Goal: Task Accomplishment & Management: Manage account settings

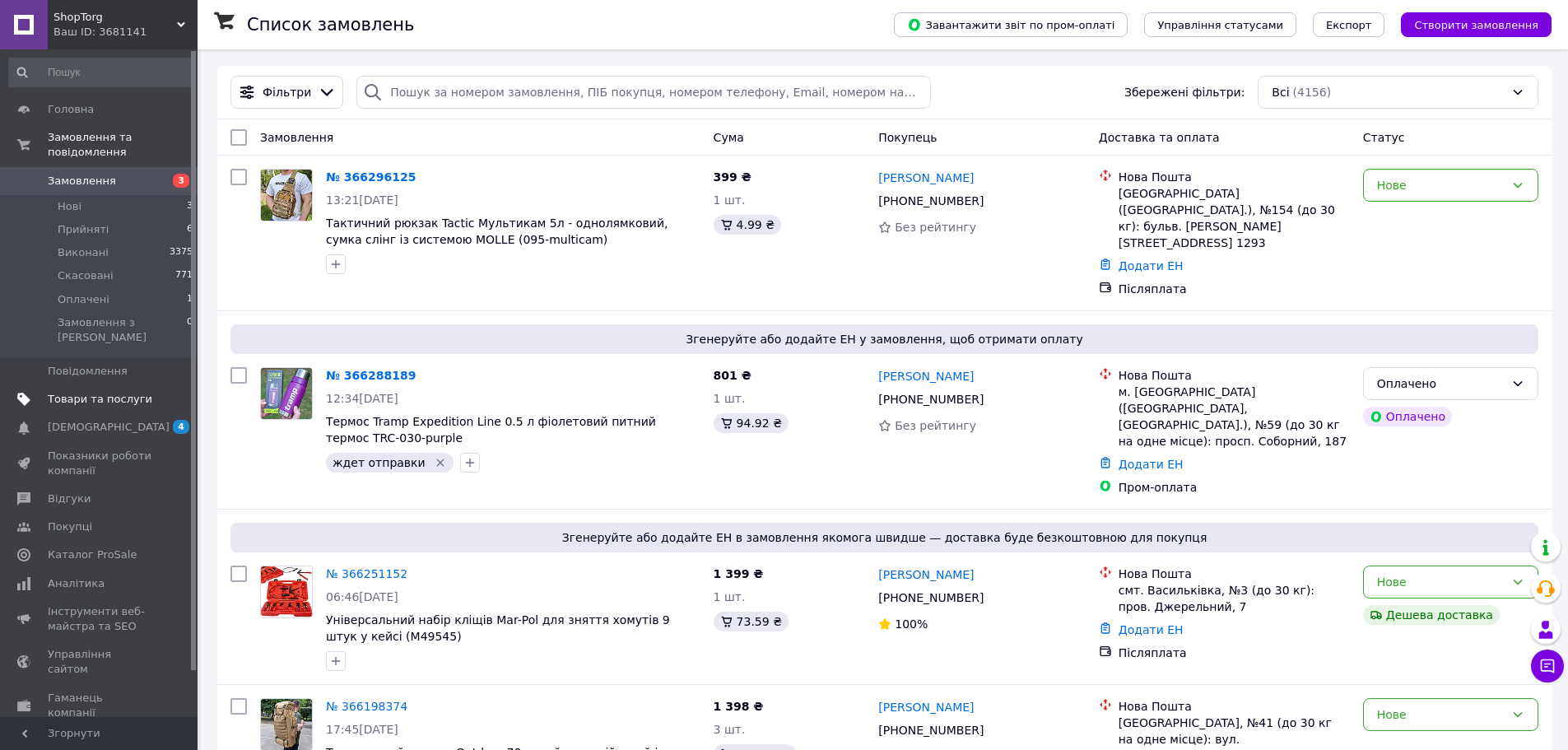
click at [115, 392] on span "Товари та послуги" at bounding box center [100, 399] width 105 height 15
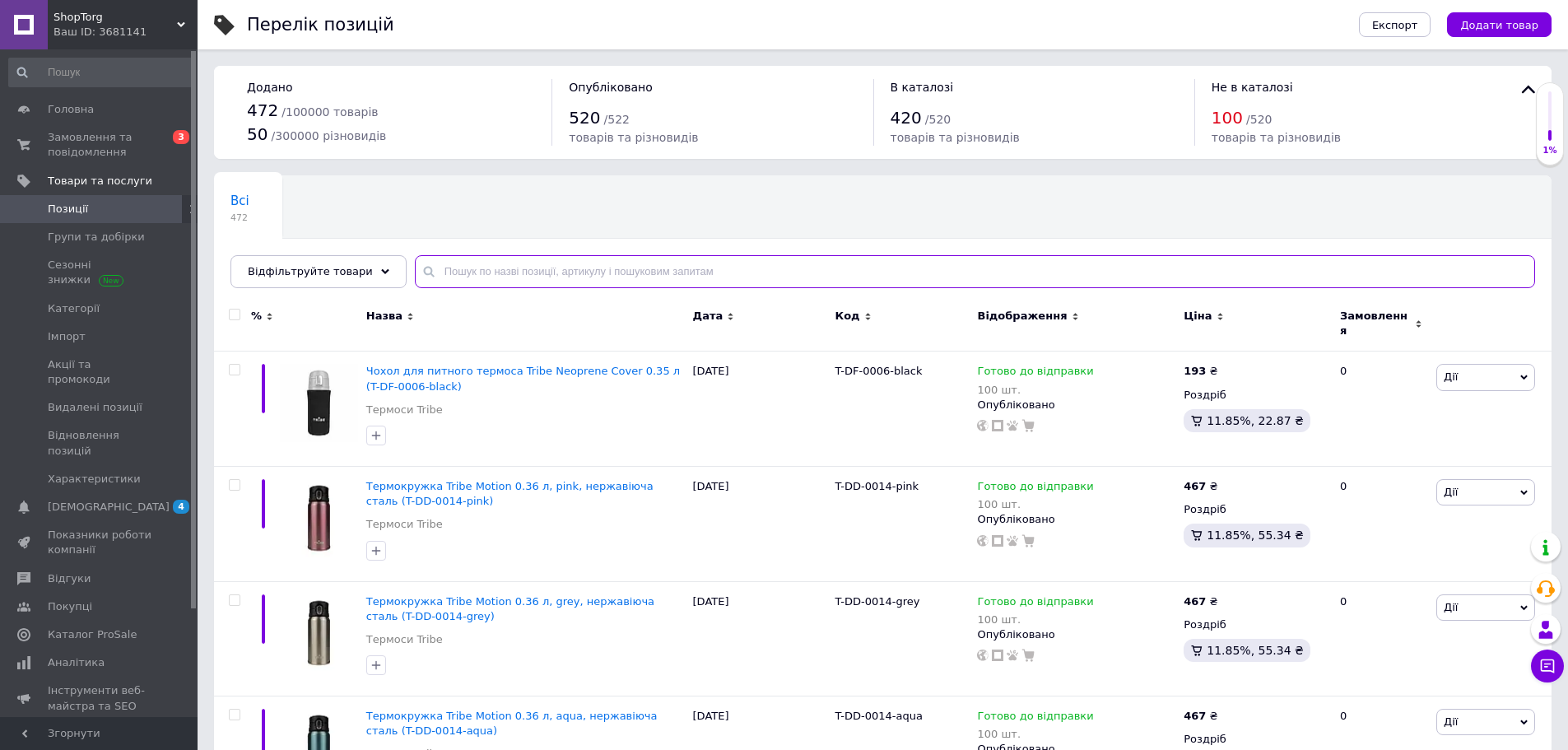
click at [701, 264] on input "text" at bounding box center [975, 271] width 1120 height 33
paste input "UTRC-028-black"
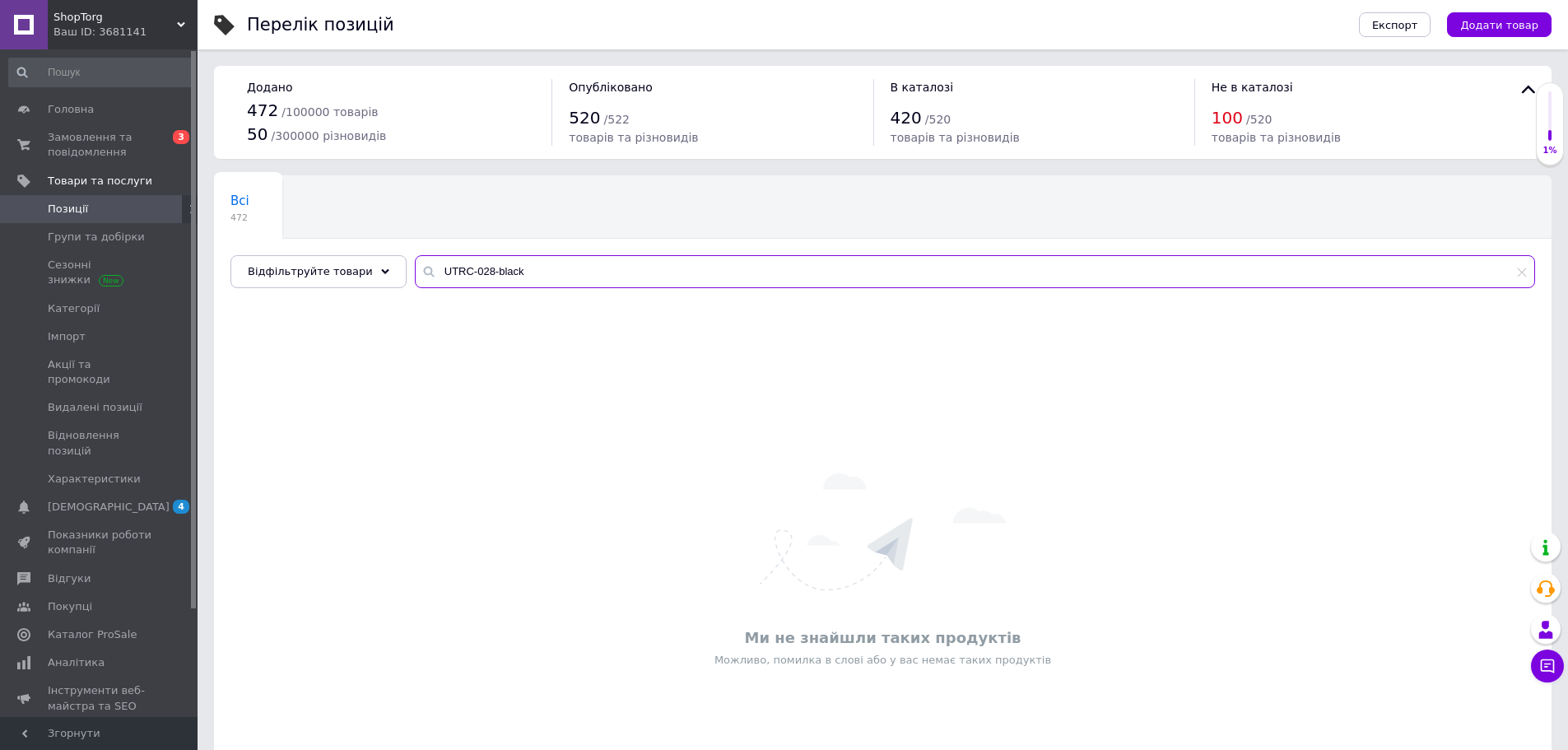
click at [434, 271] on input "UTRC-028-black" at bounding box center [975, 271] width 1120 height 33
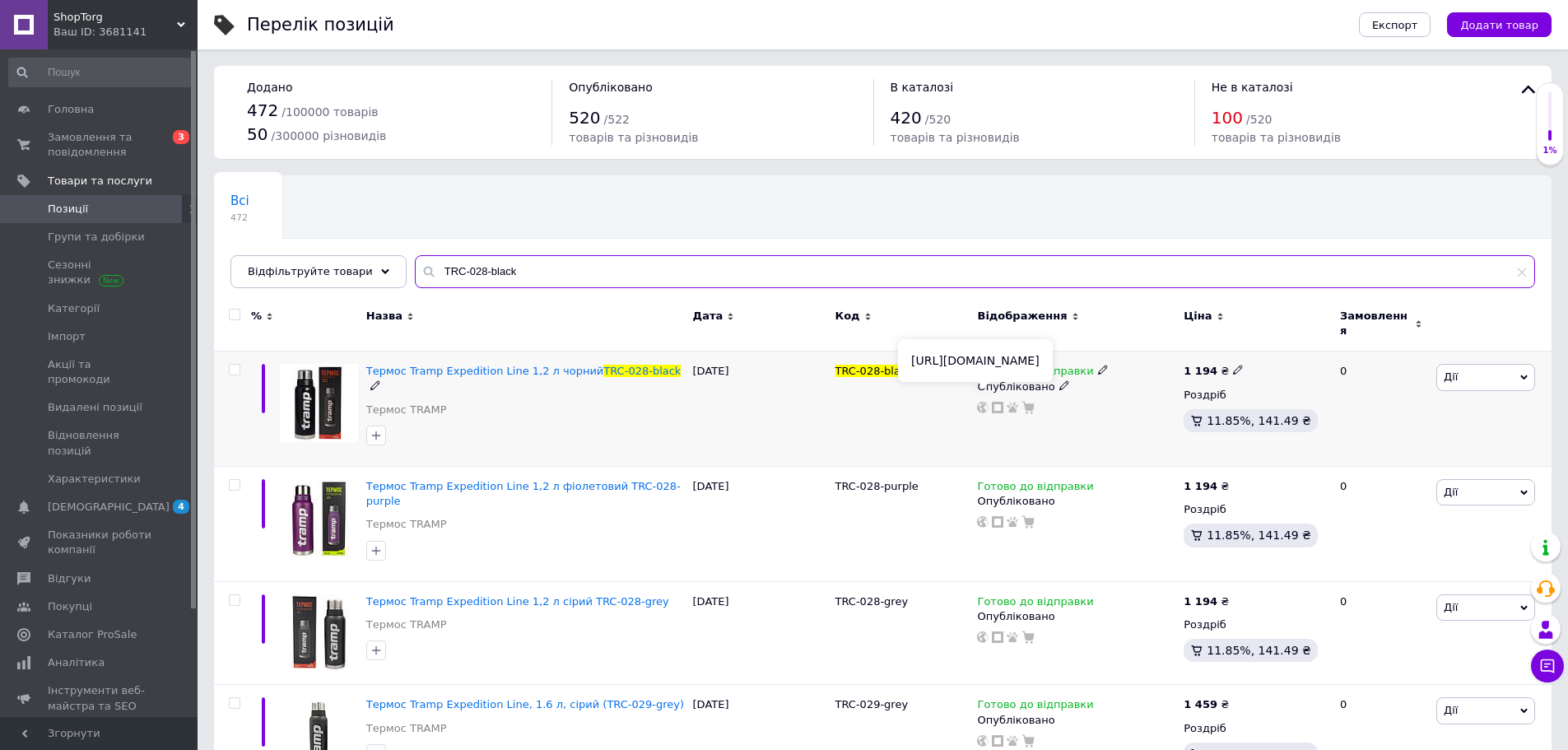
type input "TRC-028-black"
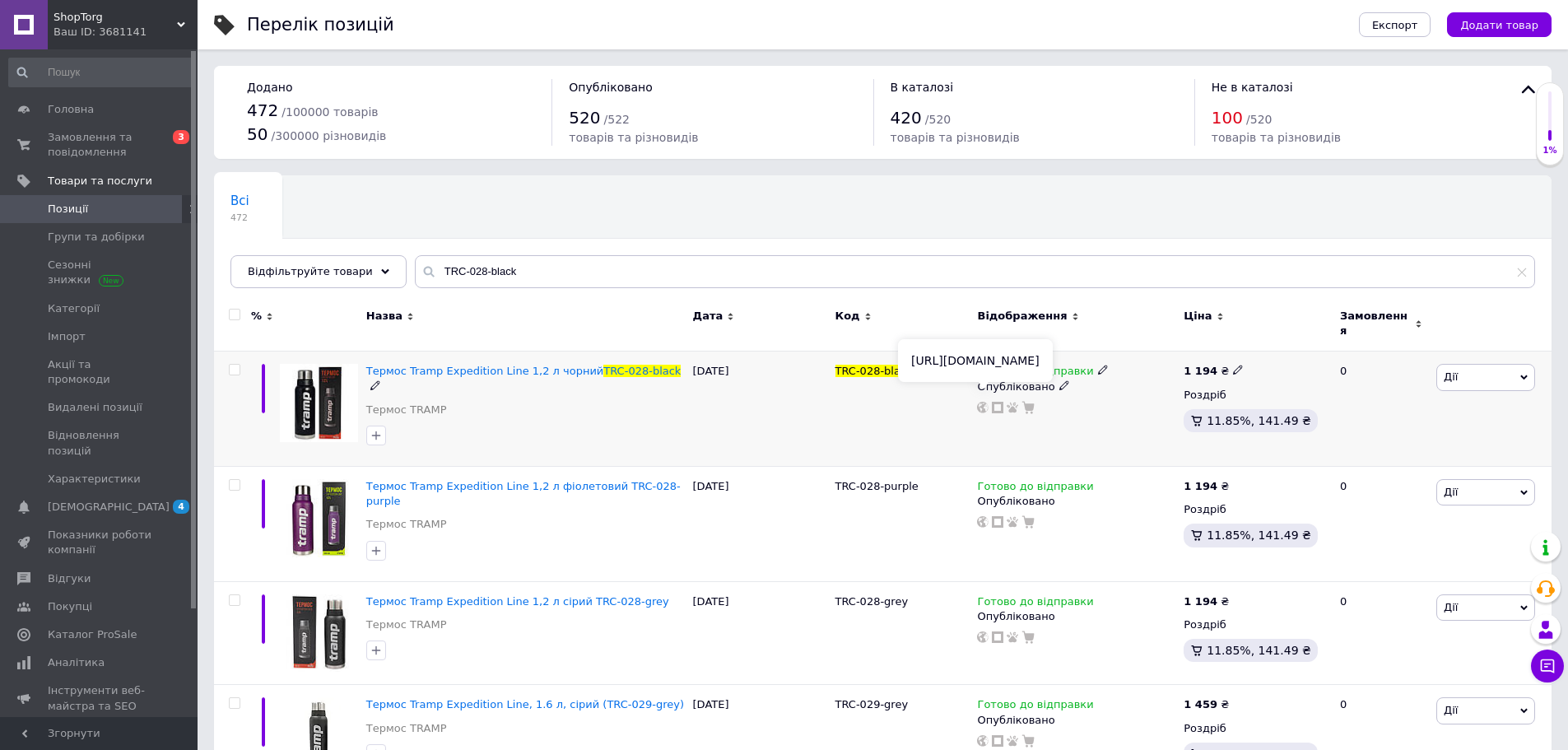
click at [985, 402] on use at bounding box center [982, 407] width 11 height 11
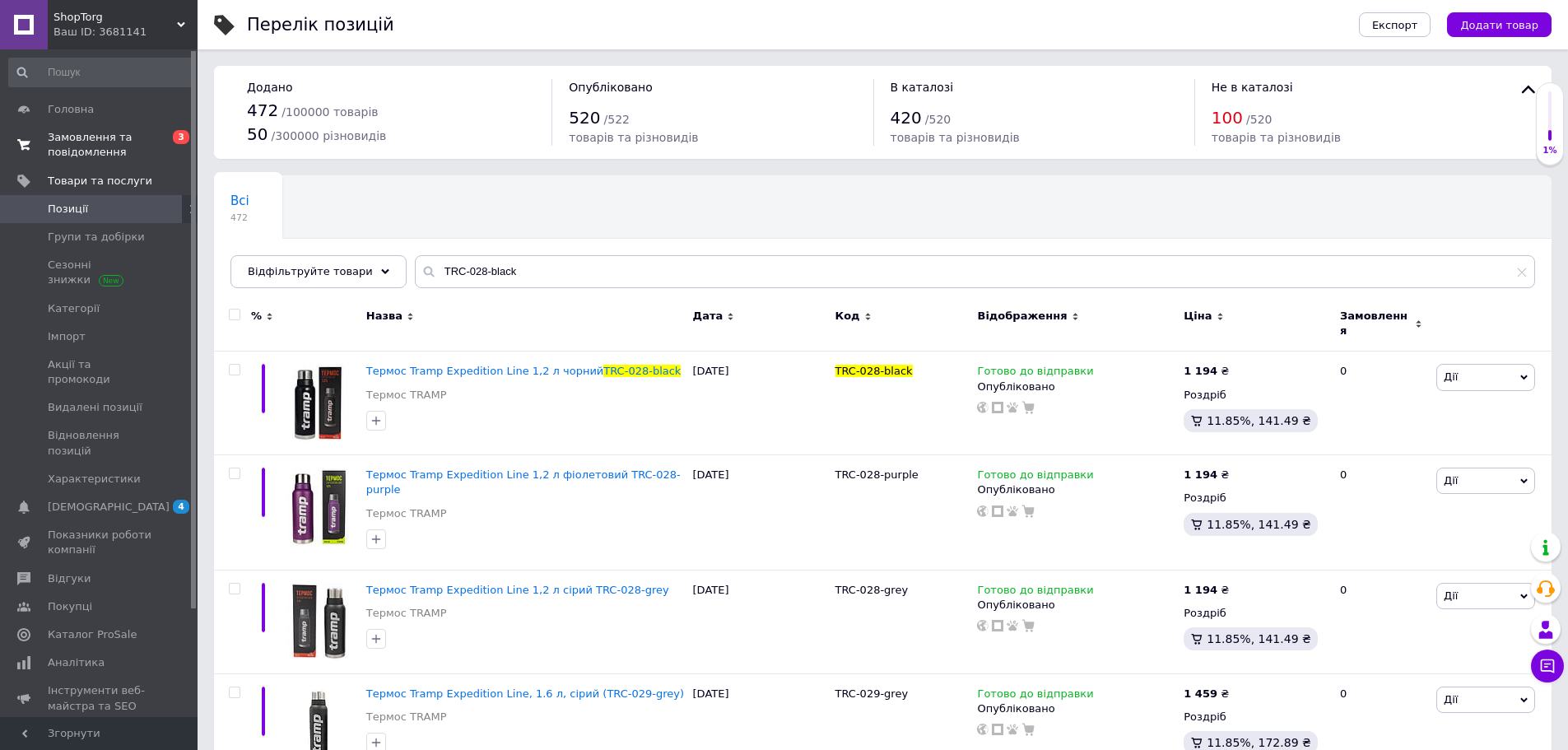
click at [71, 147] on span "Замовлення та повідомлення" at bounding box center [100, 145] width 105 height 30
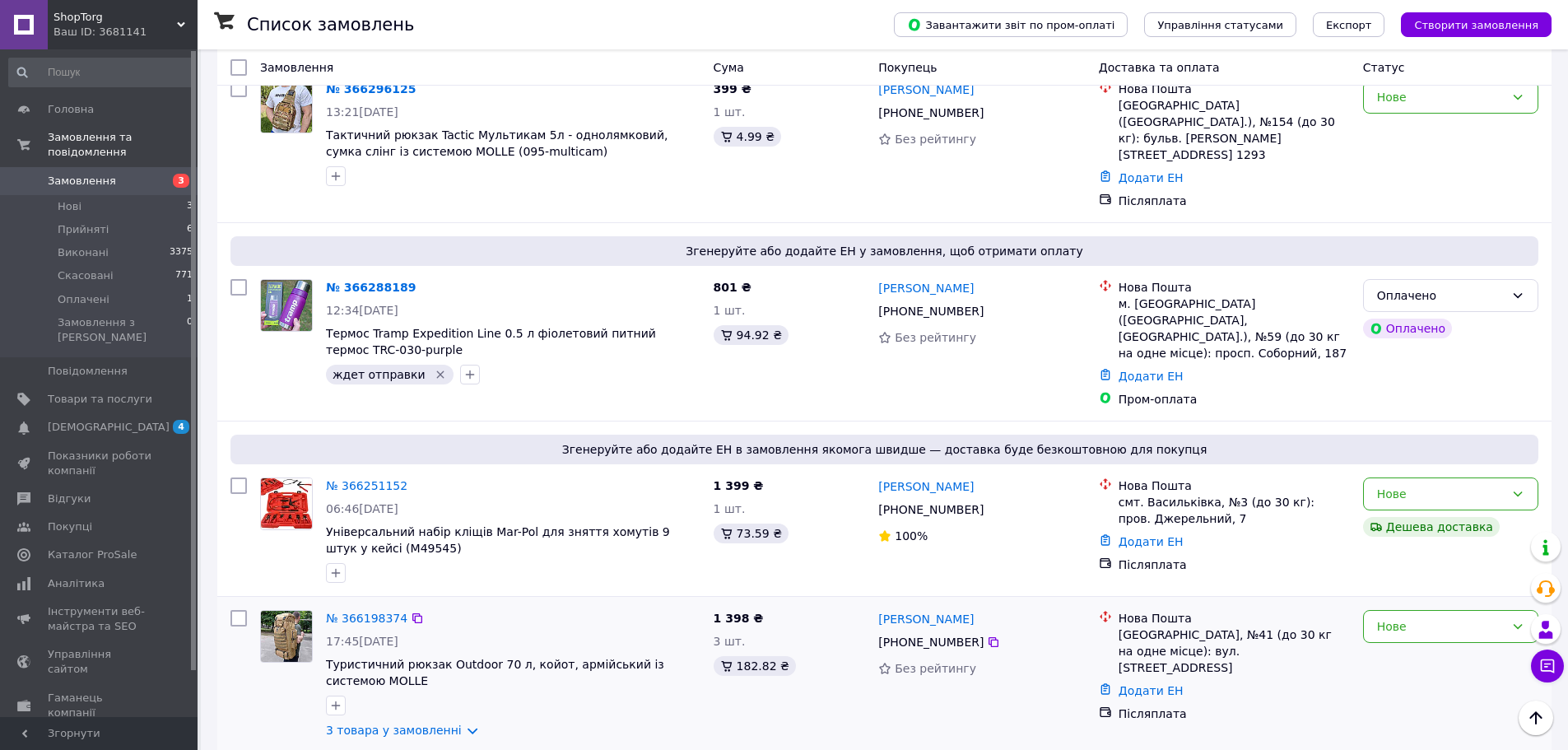
scroll to position [82, 0]
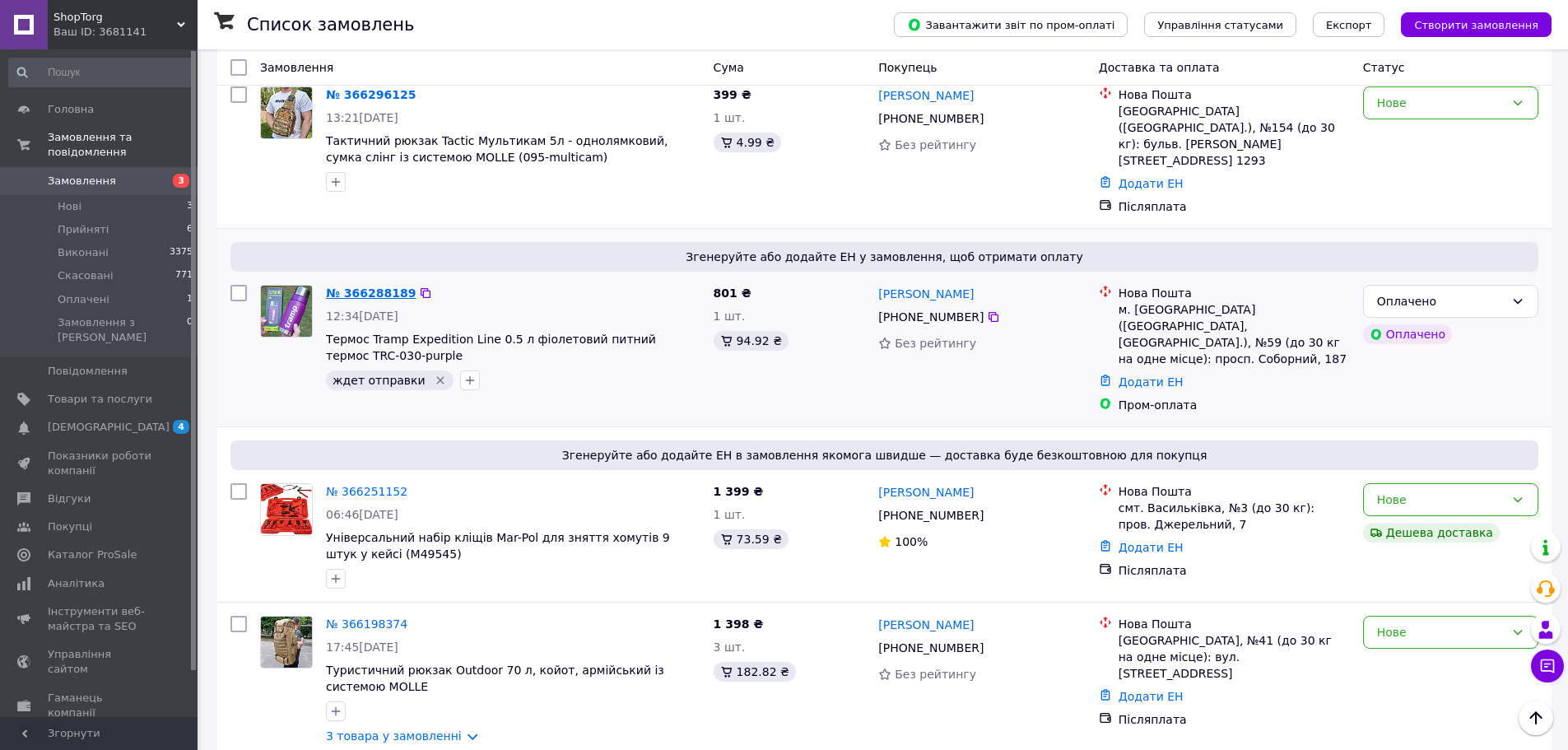
click at [346, 286] on link "№ 366288189" at bounding box center [371, 293] width 90 height 13
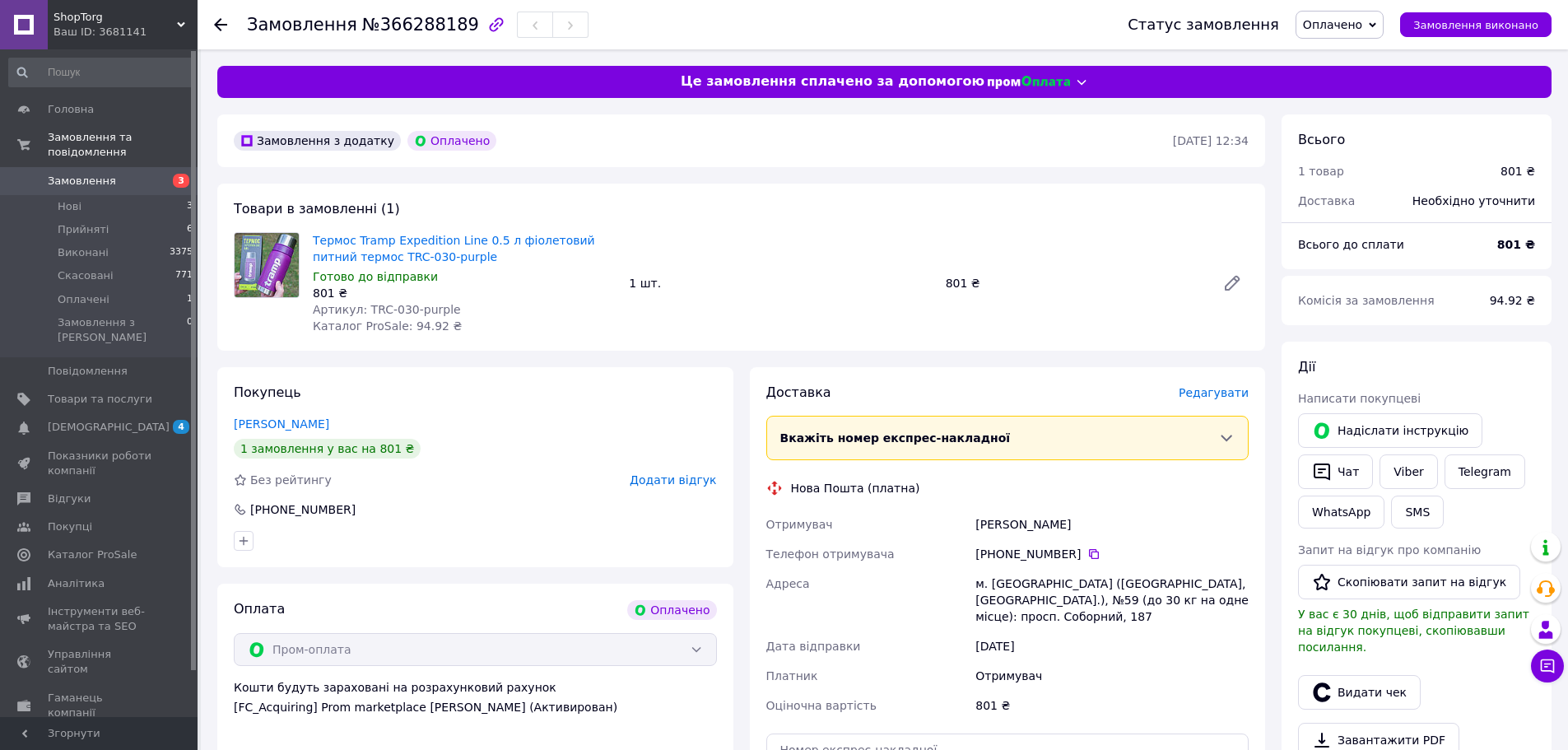
click at [997, 522] on div "Рощукіна Юлія" at bounding box center [1112, 524] width 280 height 30
click at [997, 520] on div "Рощукіна Юлія" at bounding box center [1112, 524] width 280 height 30
copy div "Рощукіна Юлія"
click at [1088, 548] on icon at bounding box center [1094, 553] width 13 height 13
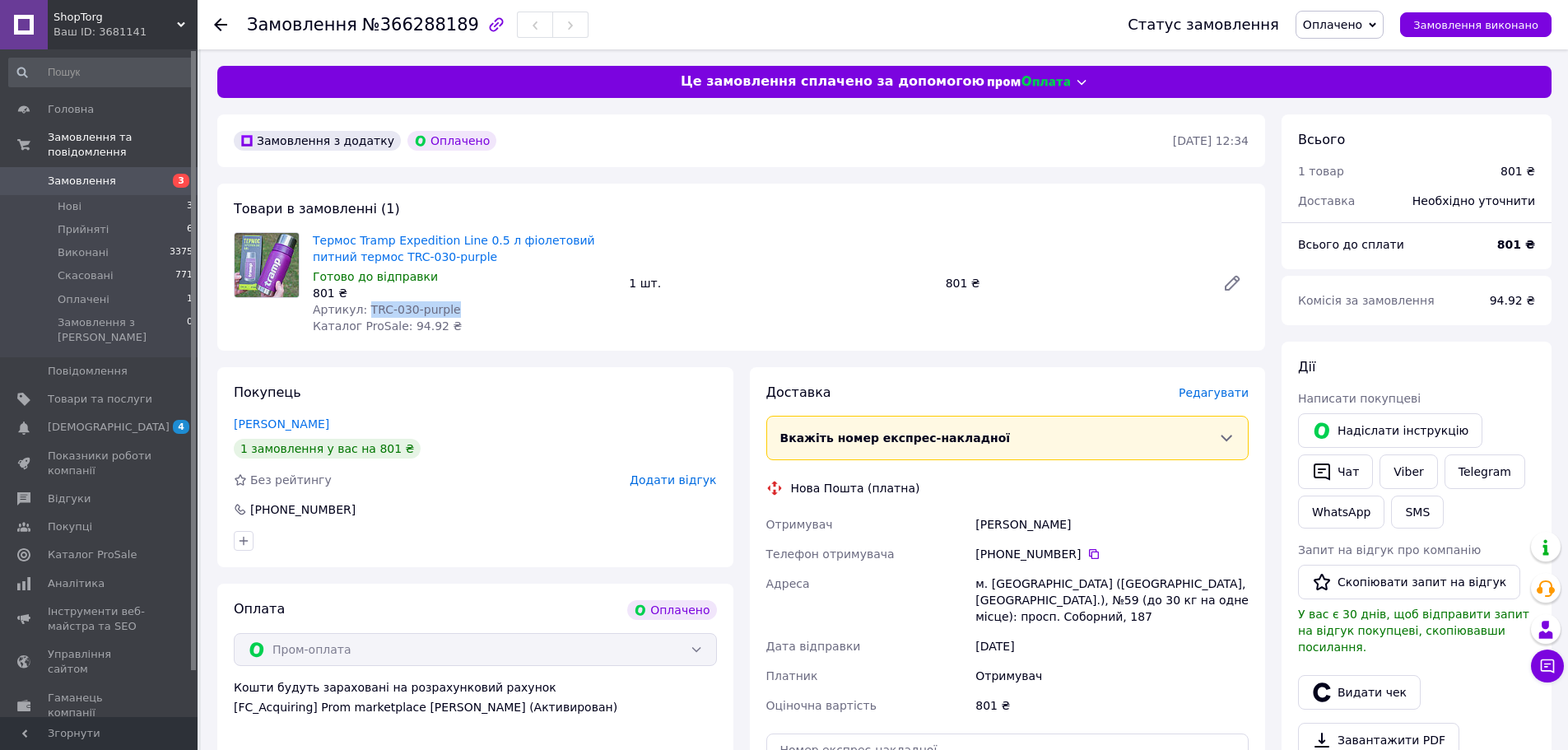
drag, startPoint x: 456, startPoint y: 311, endPoint x: 378, endPoint y: 314, distance: 78.1
click at [363, 305] on div "Артикул: TRC-030-purple" at bounding box center [464, 309] width 303 height 17
copy span "TRC-030-purple"
click at [1214, 397] on span "Редагувати" at bounding box center [1213, 392] width 70 height 13
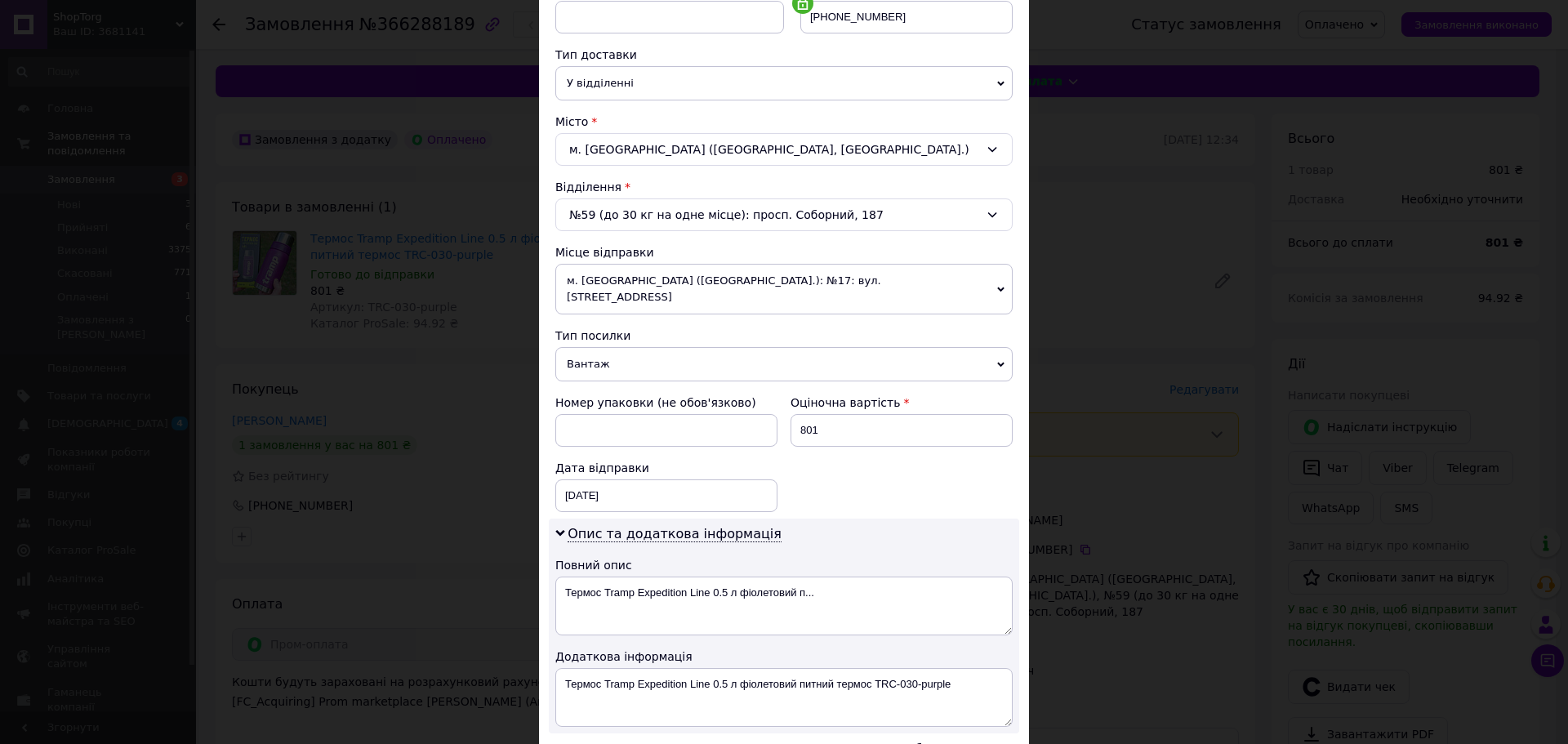
scroll to position [245, 0]
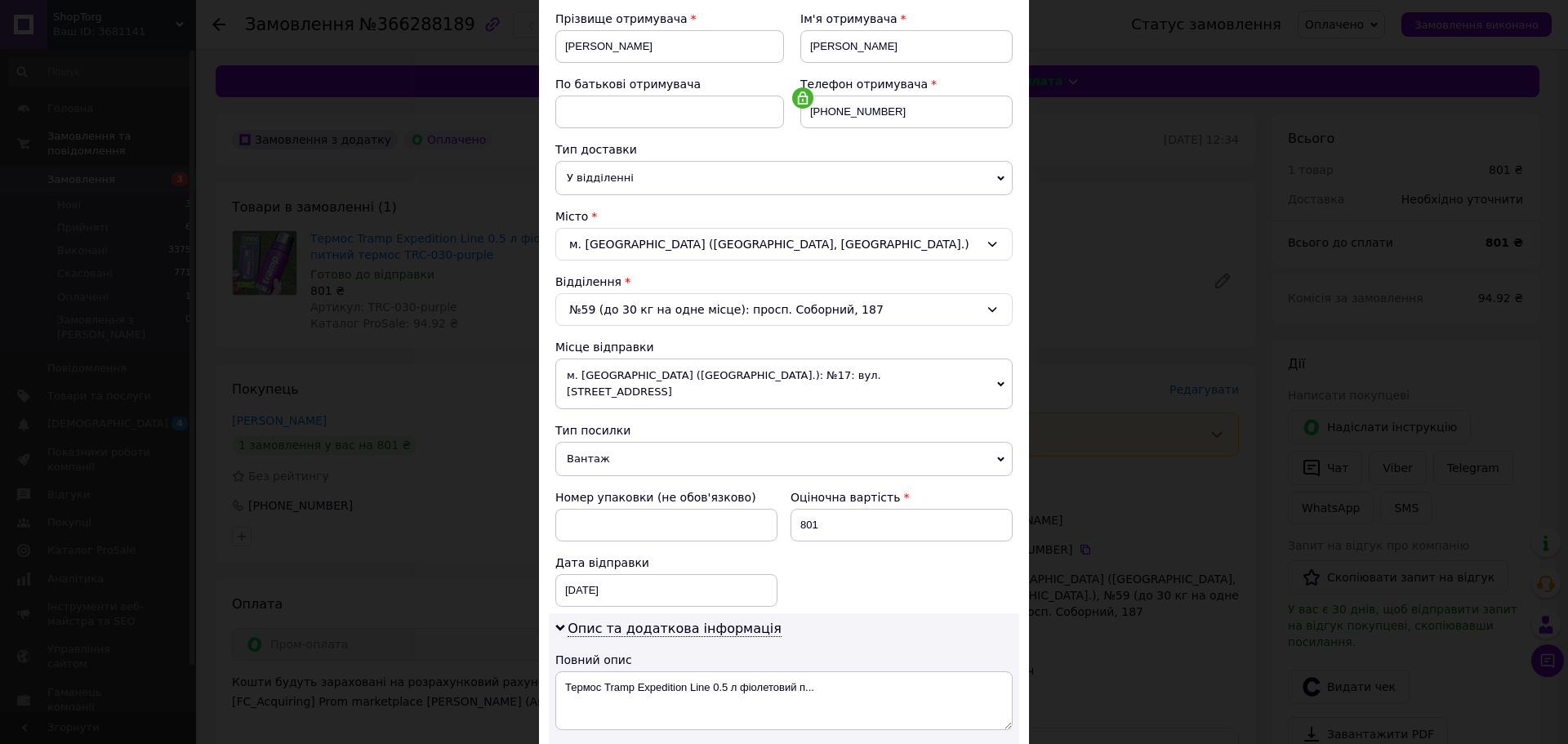
click at [731, 377] on span "м. Київ (Київська обл.): №17: вул. Новокостянтинівська, 22/15" at bounding box center [784, 384] width 457 height 51
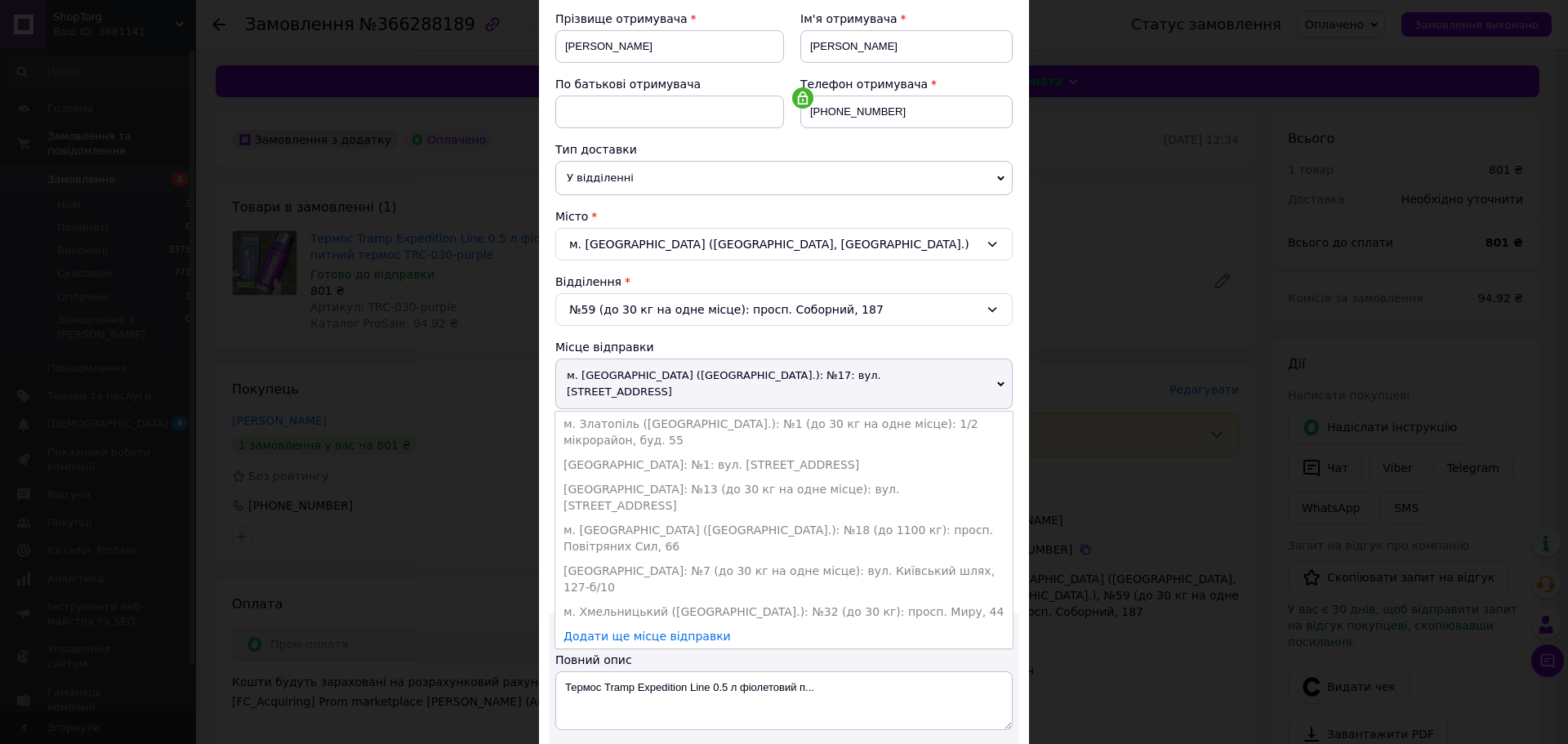
click at [780, 375] on span "м. Київ (Київська обл.): №17: вул. Новокостянтинівська, 22/15" at bounding box center [784, 384] width 457 height 51
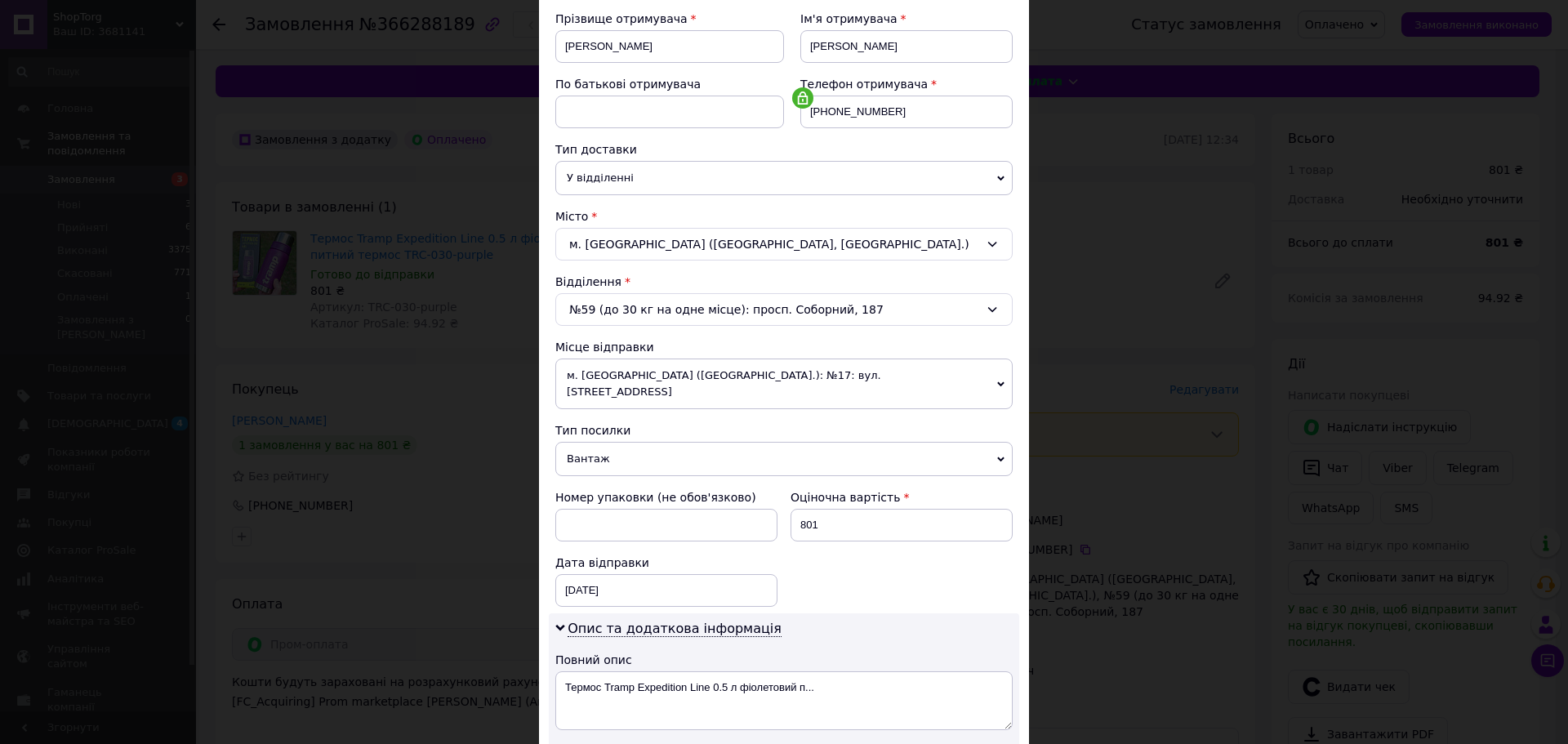
click at [780, 375] on span "м. Київ (Київська обл.): №17: вул. Новокостянтинівська, 22/15" at bounding box center [784, 384] width 457 height 51
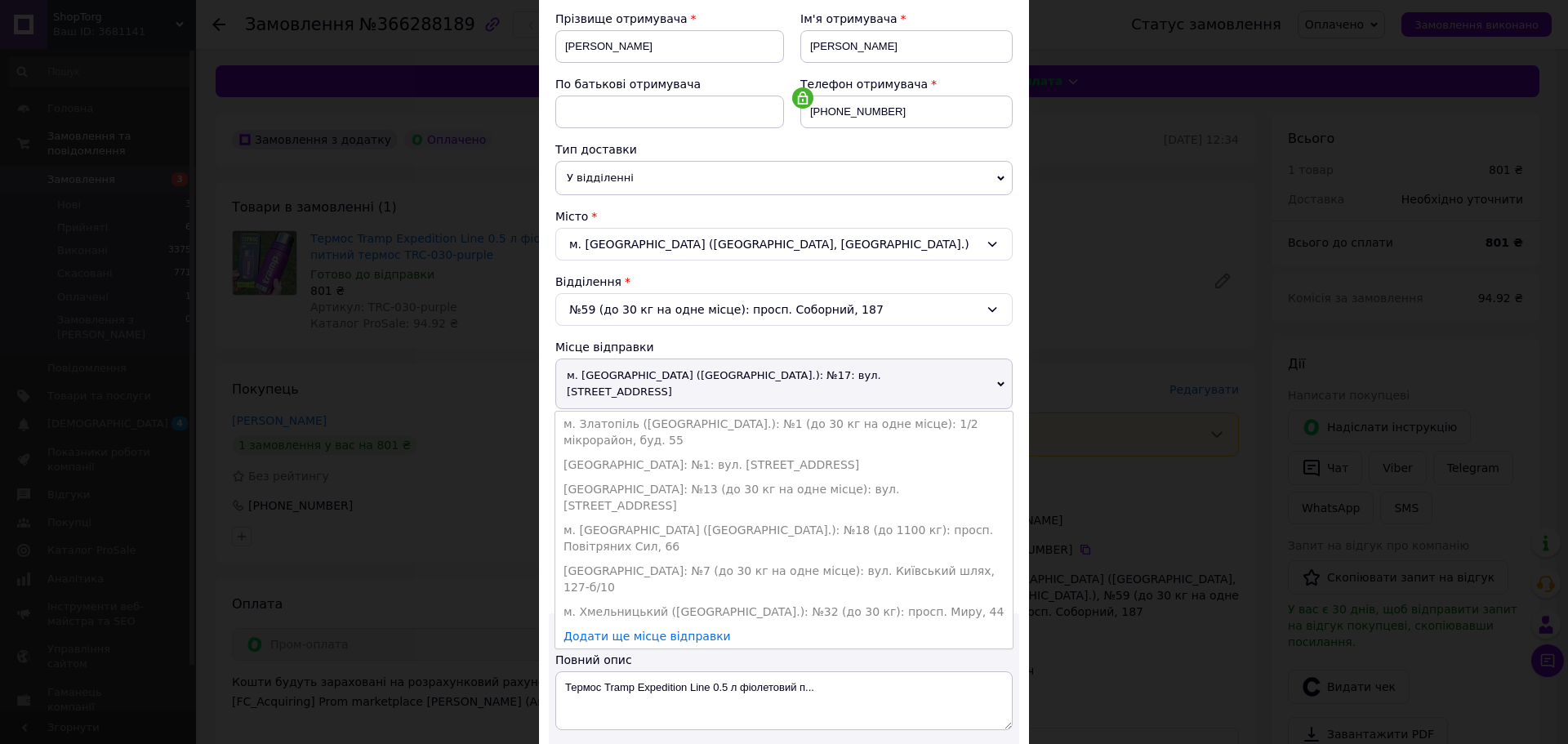
click at [854, 351] on div "Місце відправки" at bounding box center [784, 347] width 457 height 17
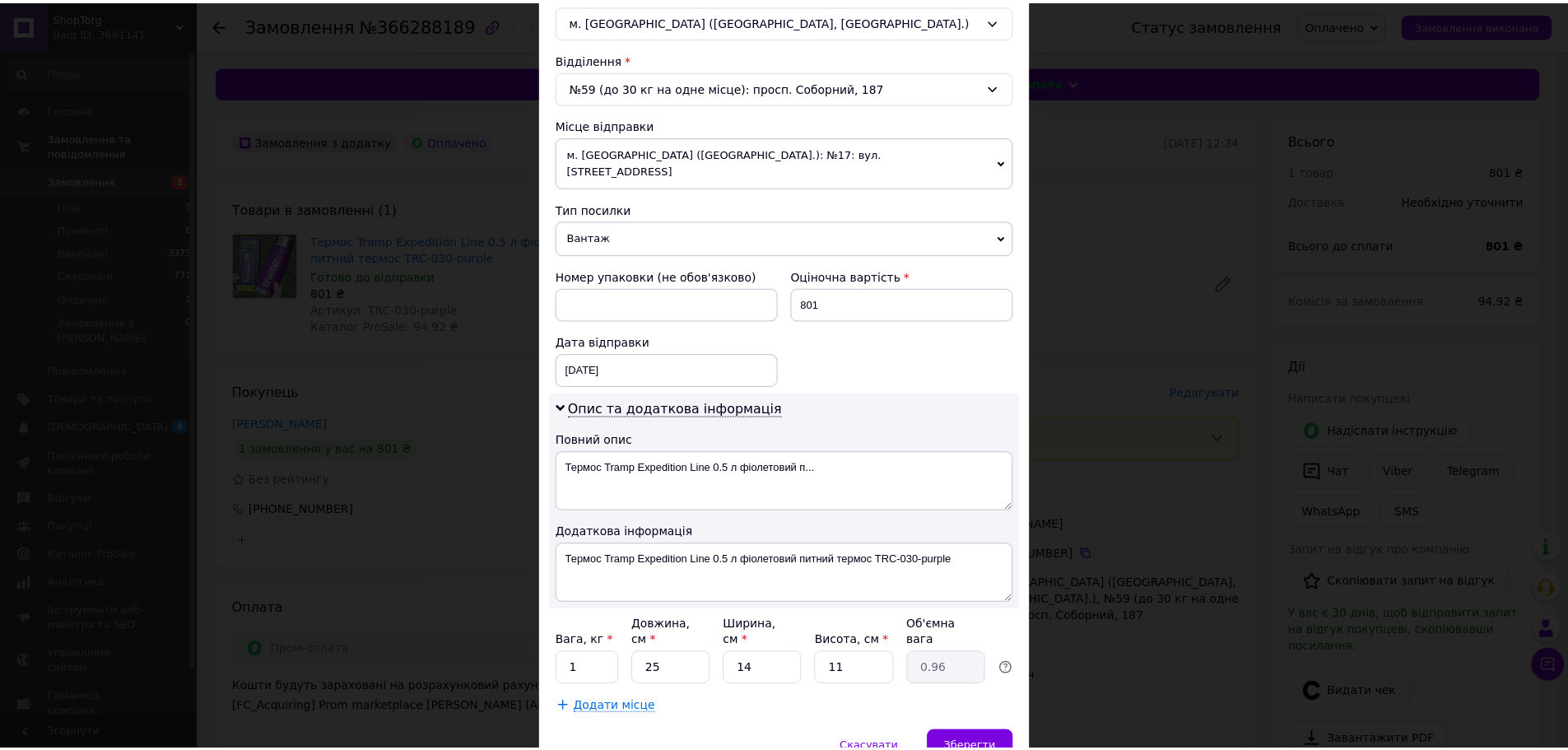
scroll to position [528, 0]
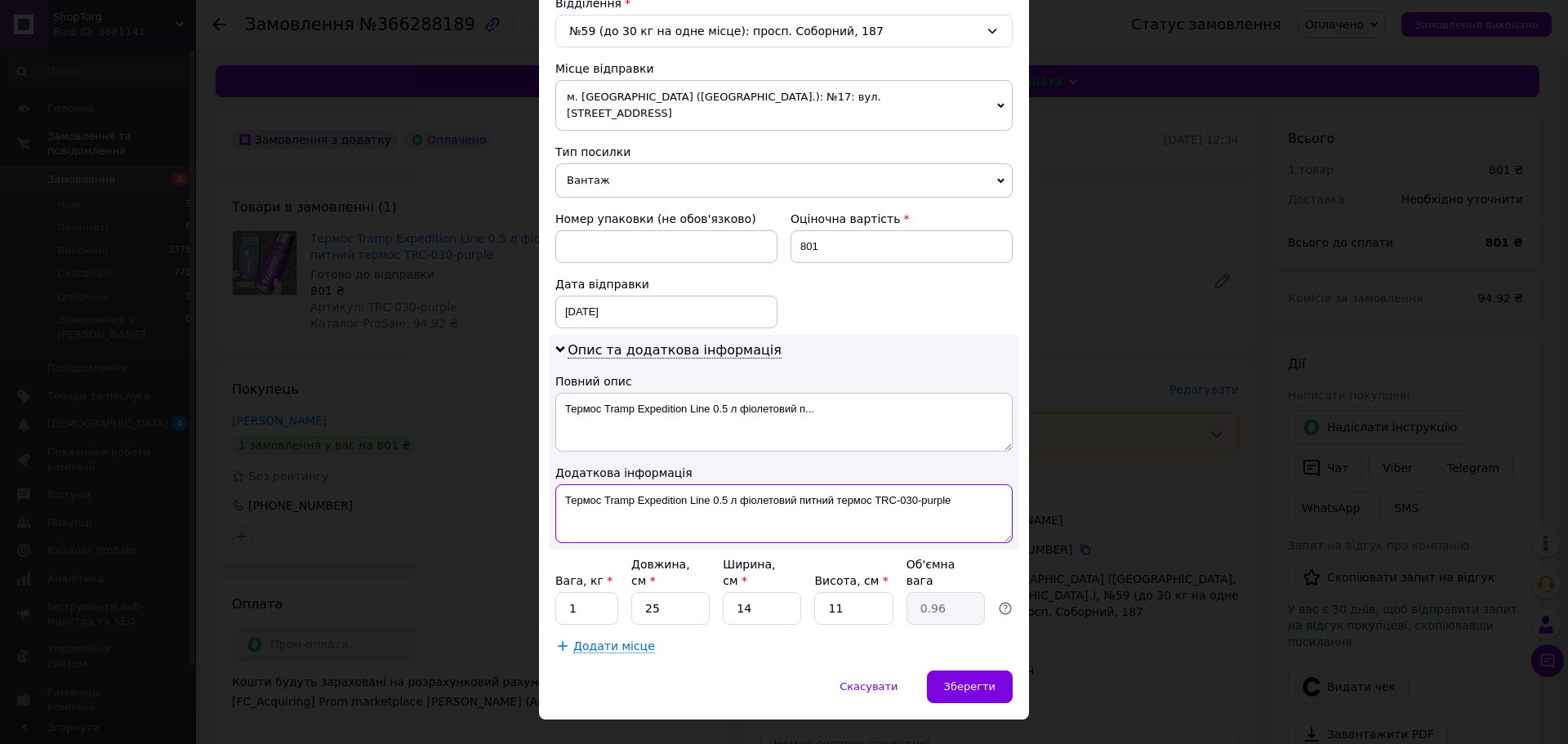
drag, startPoint x: 870, startPoint y: 485, endPoint x: 986, endPoint y: 483, distance: 116.0
click at [984, 484] on textarea "Термос Tramp Expedition Line 0.5 л фіолетовий питний термос TRC-030-purple" at bounding box center [784, 513] width 457 height 59
paste textarea
click at [870, 484] on textarea "Термос Tramp Expedition Line 0.5 л фіолетовий питний термосTRC-030-purple" at bounding box center [784, 513] width 457 height 59
drag, startPoint x: 957, startPoint y: 487, endPoint x: 871, endPoint y: 484, distance: 86.1
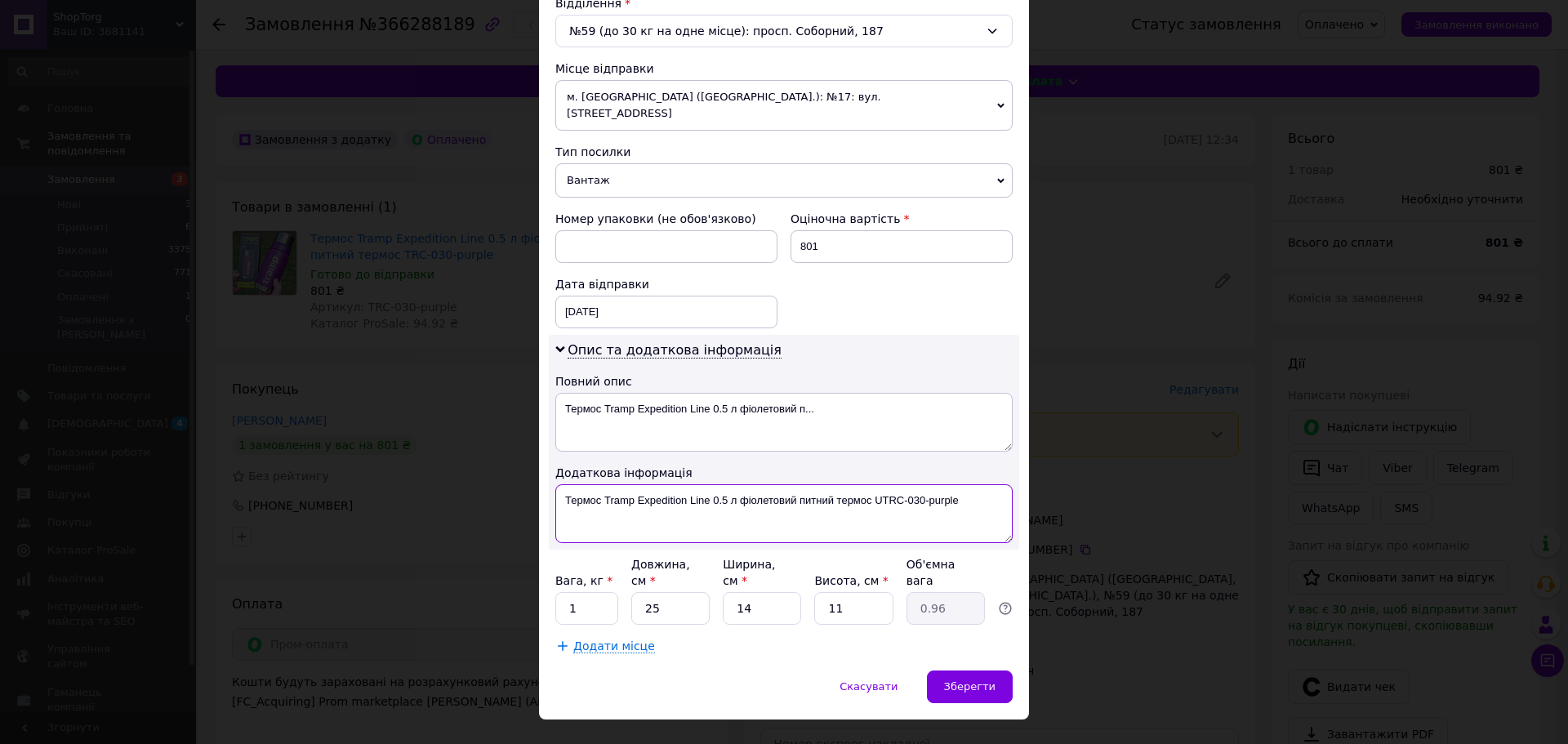
click at [871, 484] on textarea "Термос Tramp Expedition Line 0.5 л фіолетовий питний термос UTRC-030-purple" at bounding box center [784, 513] width 457 height 59
type textarea "Термос Tramp Expedition Line 0.5 л фіолетовий питний термос UTRC-030-purple"
drag, startPoint x: 656, startPoint y: 576, endPoint x: 634, endPoint y: 576, distance: 22.0
click at [634, 592] on input "25" at bounding box center [671, 608] width 79 height 32
type input "4"
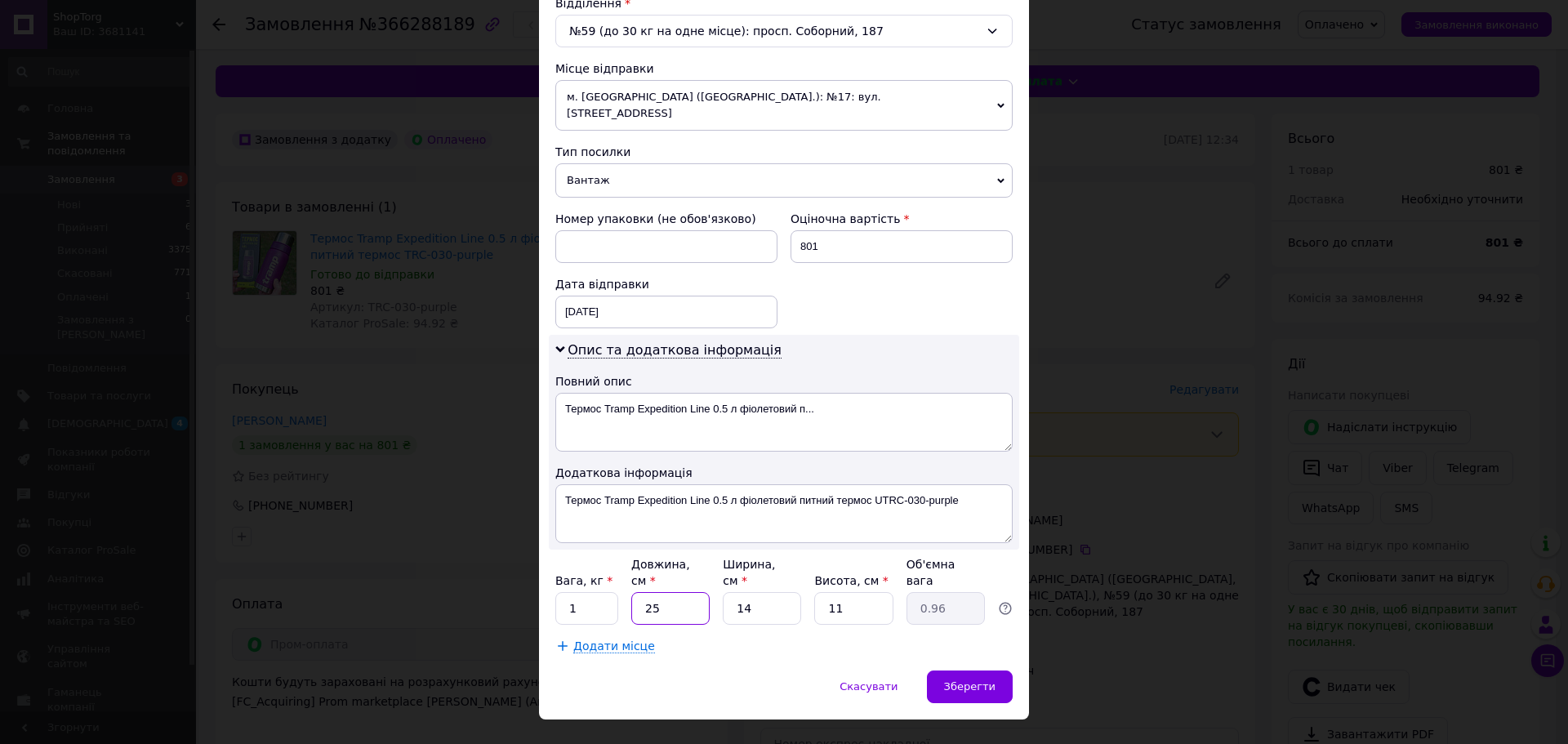
type input "0.15"
type input "40"
type input "1.54"
type input "40"
drag, startPoint x: 846, startPoint y: 576, endPoint x: 821, endPoint y: 576, distance: 25.0
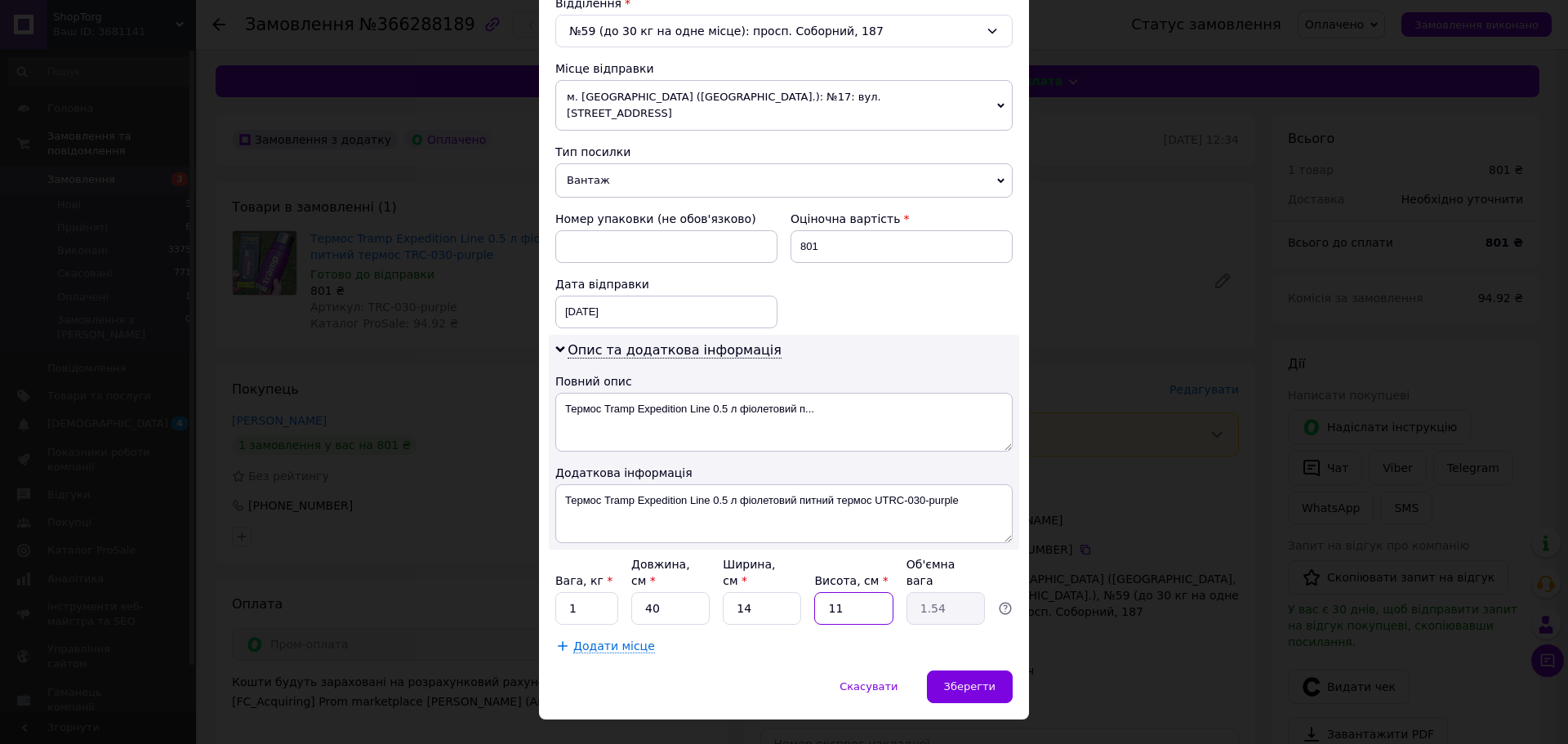
click at [821, 592] on input "11" at bounding box center [854, 608] width 79 height 32
type input "1"
type input "0.14"
type input "14"
type input "1.96"
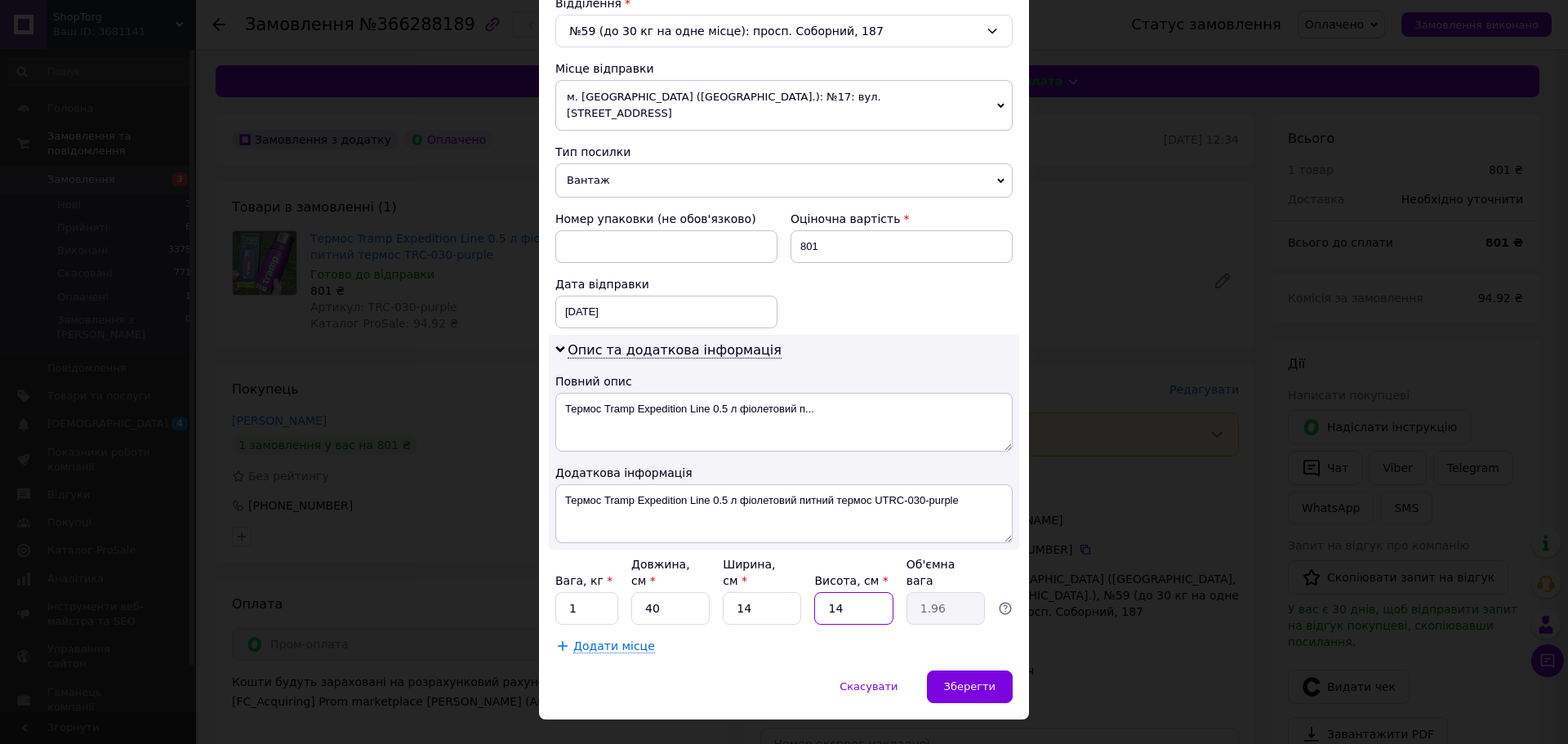
type input "14"
click at [777, 624] on div "Спосіб доставки Нова Пошта (платна) Платник Отримувач Відправник Прізвище отрим…" at bounding box center [784, 127] width 490 height 1087
drag, startPoint x: 586, startPoint y: 583, endPoint x: 568, endPoint y: 581, distance: 18.1
click at [568, 592] on input "1" at bounding box center [587, 608] width 63 height 32
type input "2"
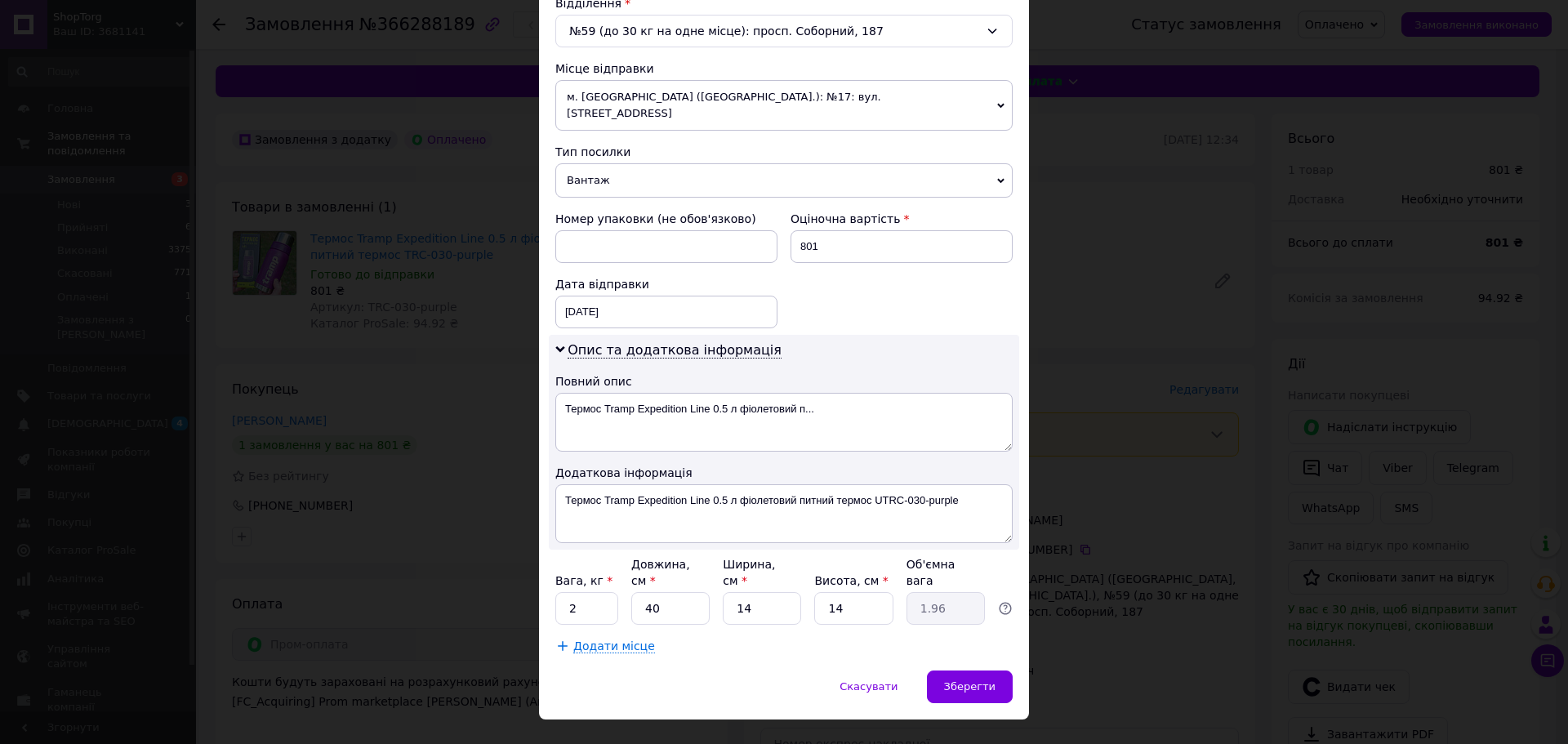
drag, startPoint x: 786, startPoint y: 624, endPoint x: 821, endPoint y: 629, distance: 35.4
click at [787, 624] on div "Спосіб доставки Нова Пошта (платна) Платник Отримувач Відправник Прізвище отрим…" at bounding box center [784, 127] width 490 height 1087
click at [987, 680] on span "Зберегти" at bounding box center [970, 686] width 52 height 12
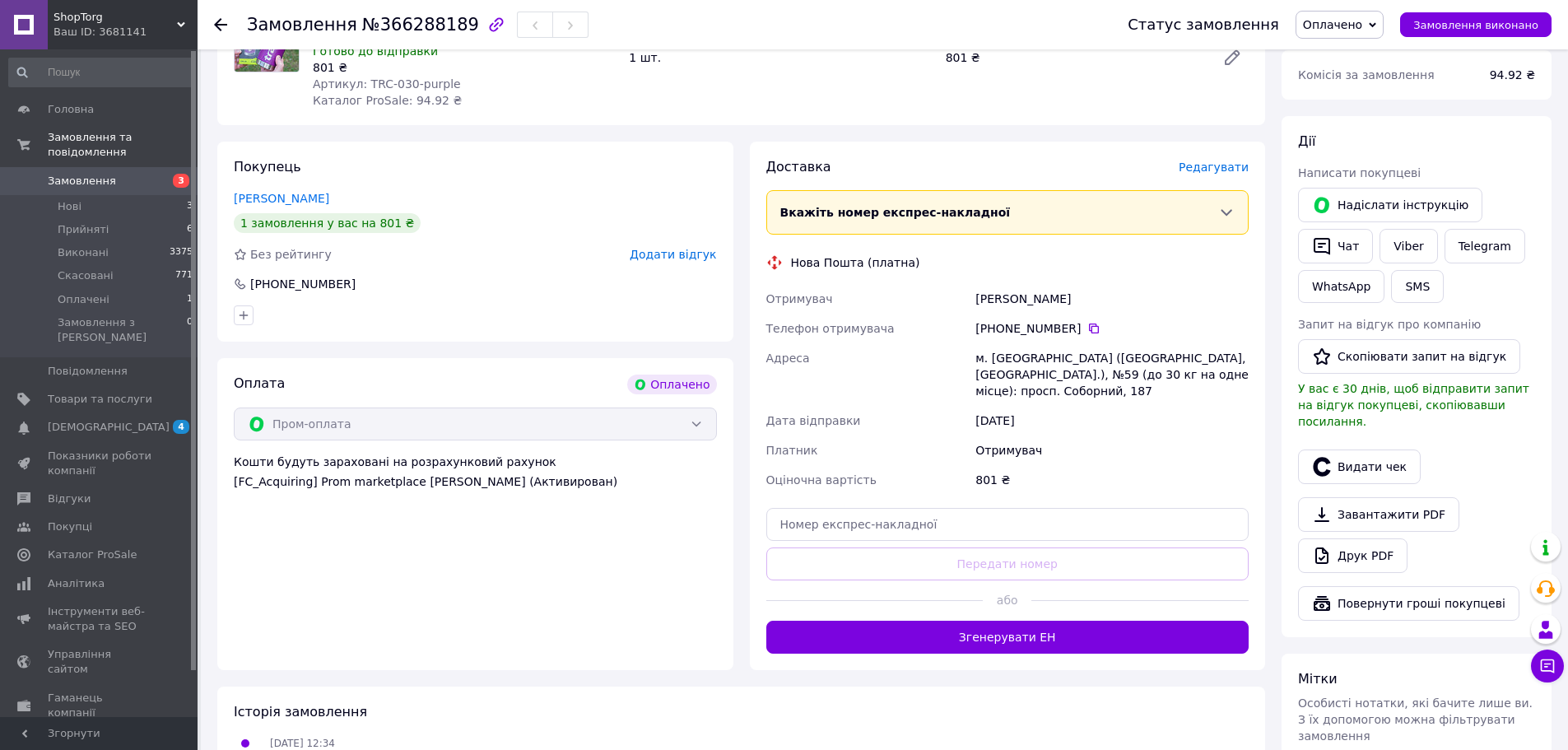
scroll to position [247, 0]
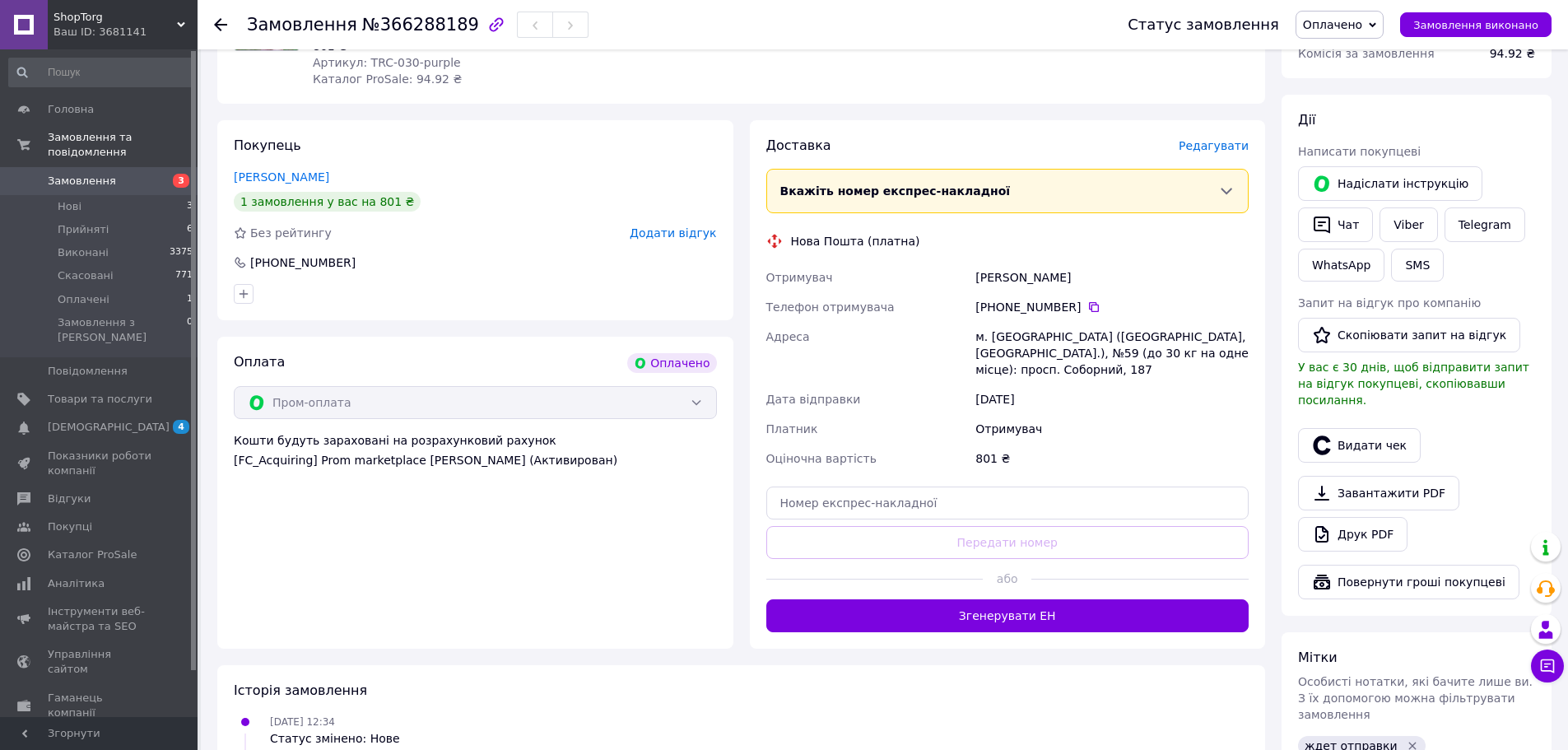
click at [982, 618] on button "Згенерувати ЕН" at bounding box center [1007, 615] width 483 height 33
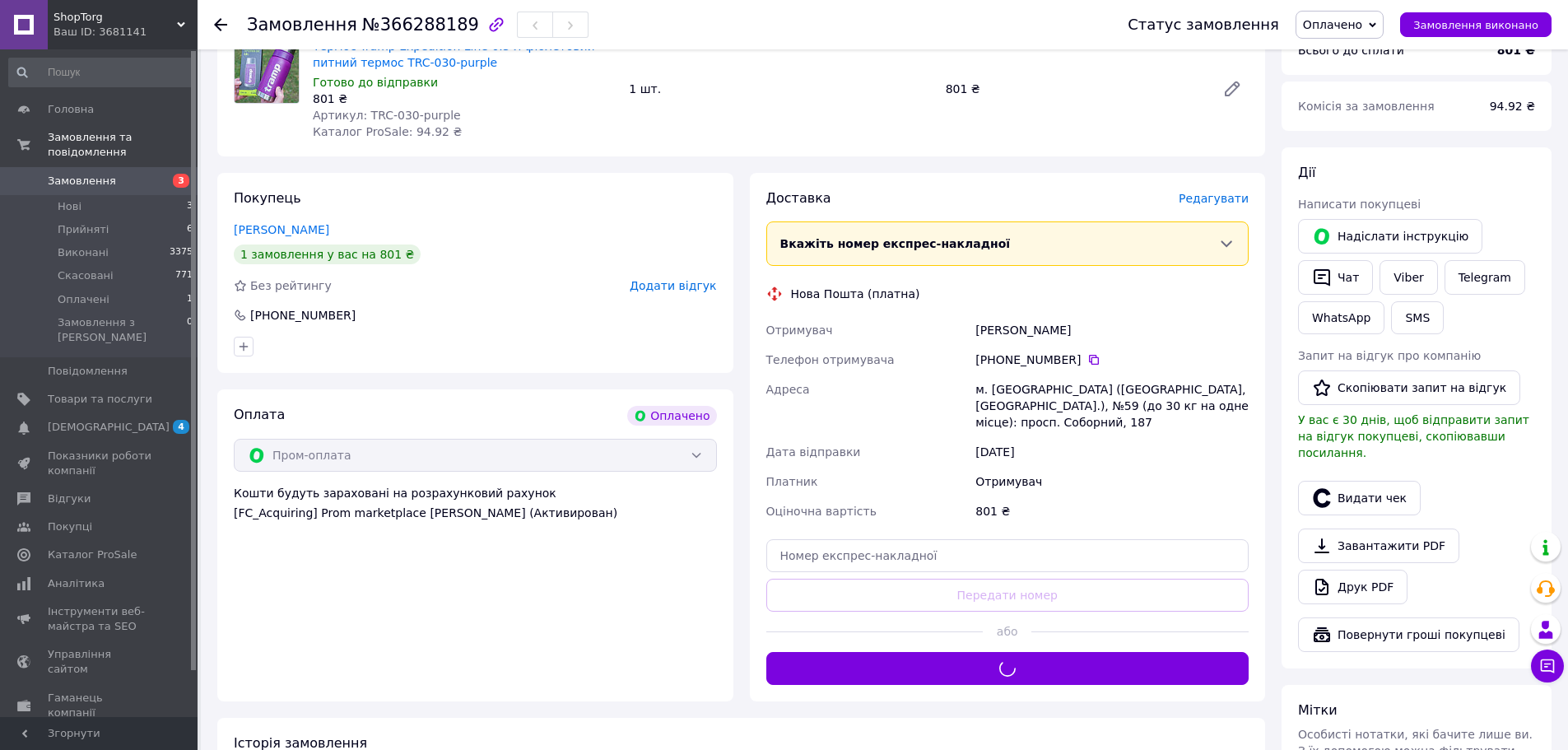
scroll to position [165, 0]
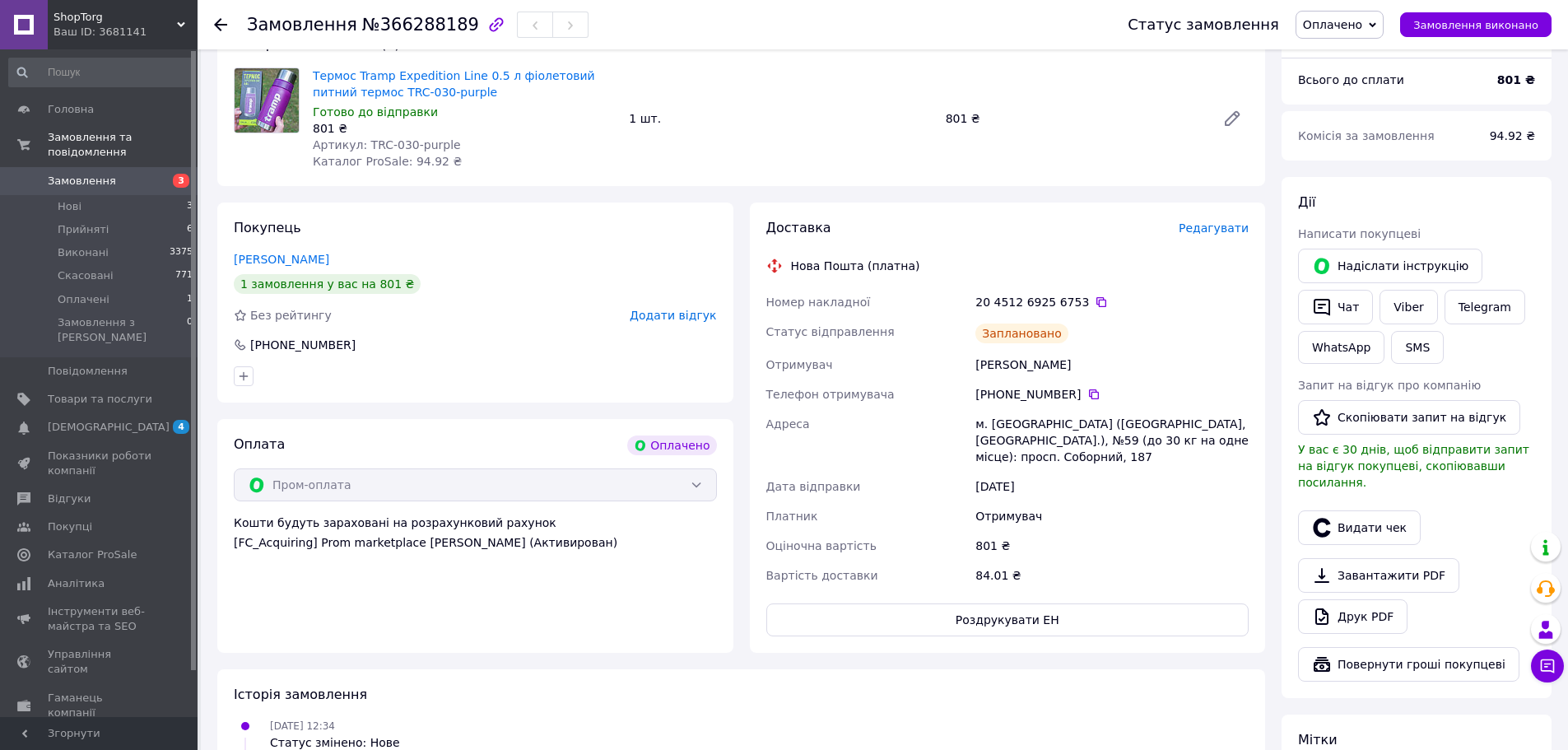
drag, startPoint x: 1081, startPoint y: 303, endPoint x: 931, endPoint y: 196, distance: 184.3
click at [1095, 303] on icon at bounding box center [1101, 301] width 13 height 13
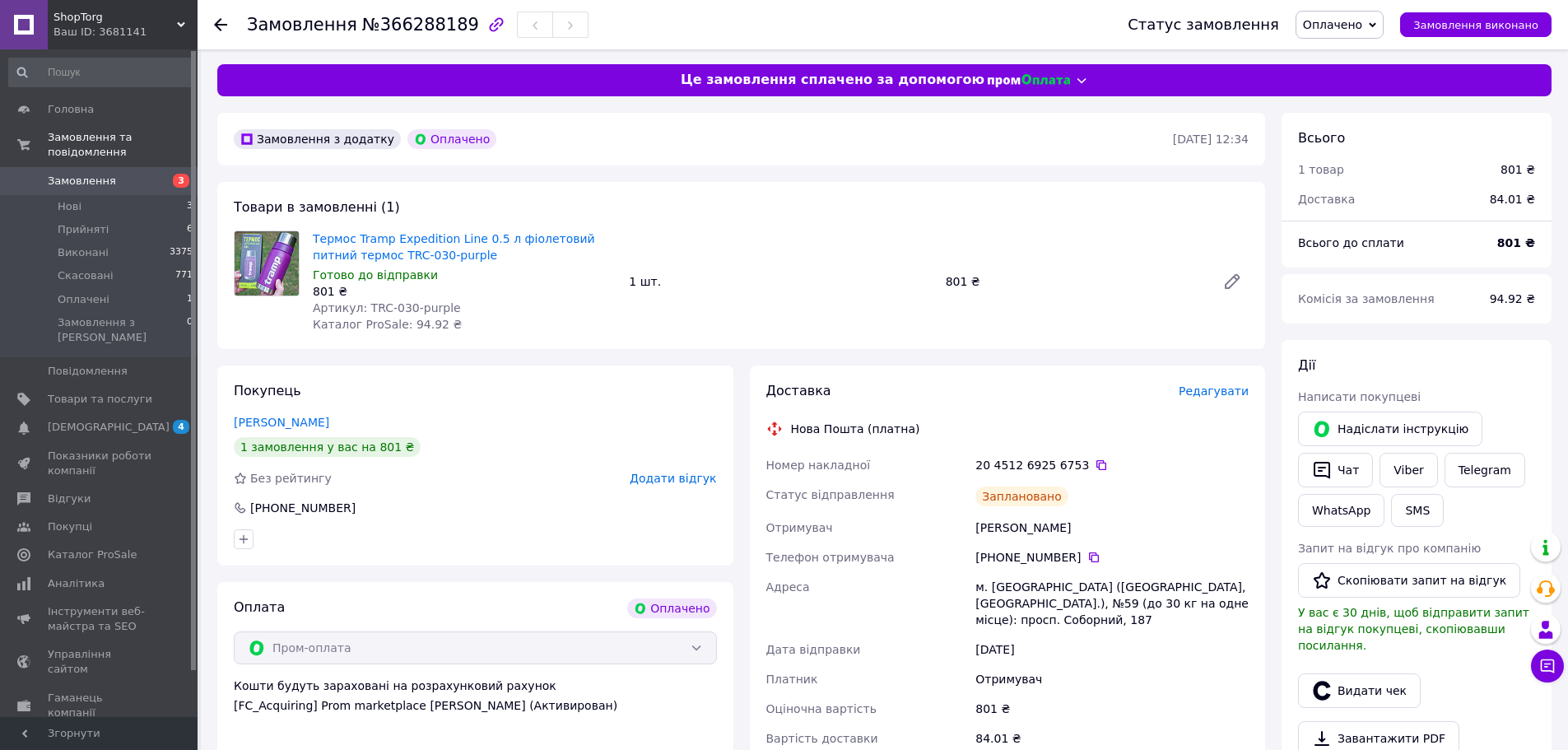
scroll to position [0, 0]
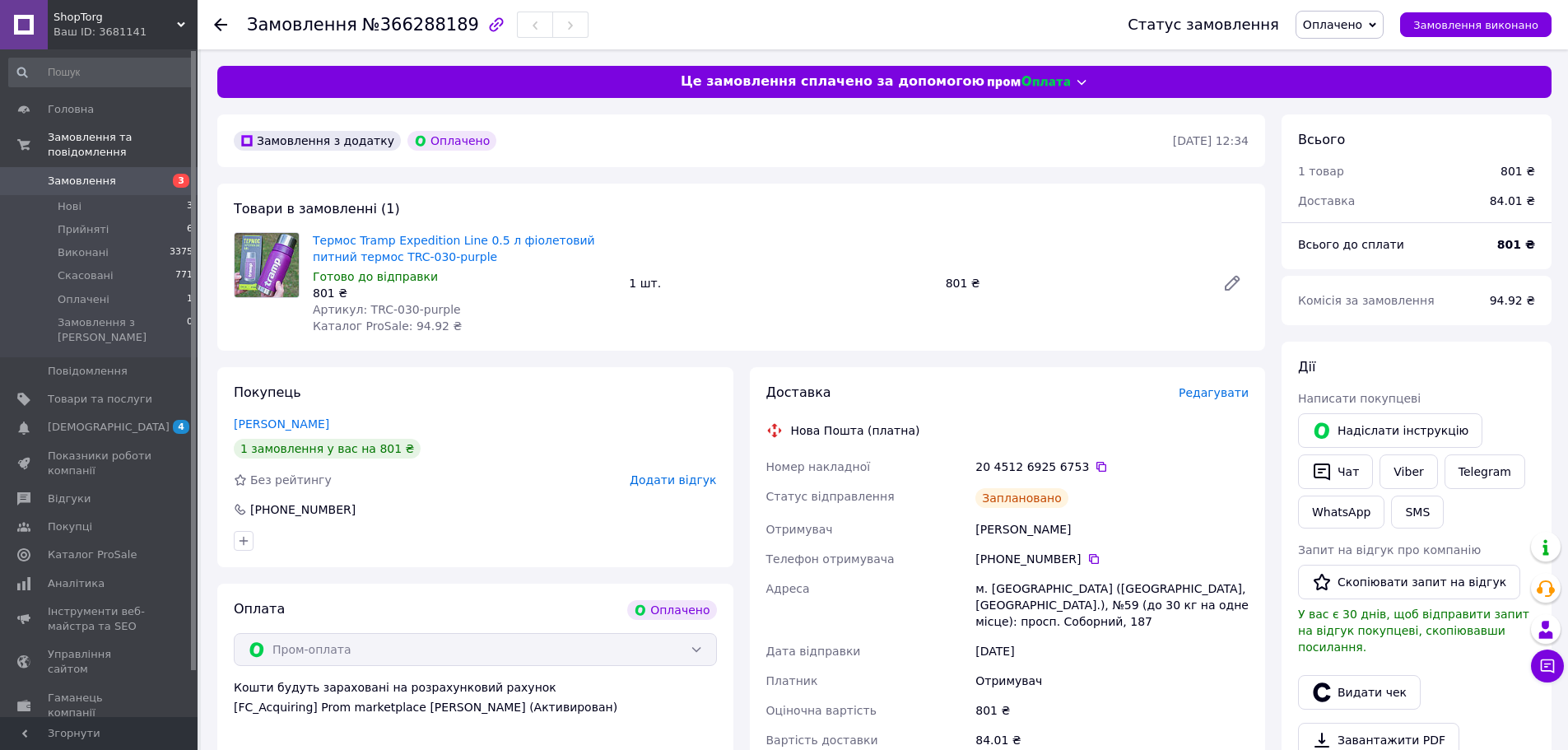
click at [110, 174] on span "Замовлення" at bounding box center [100, 181] width 105 height 15
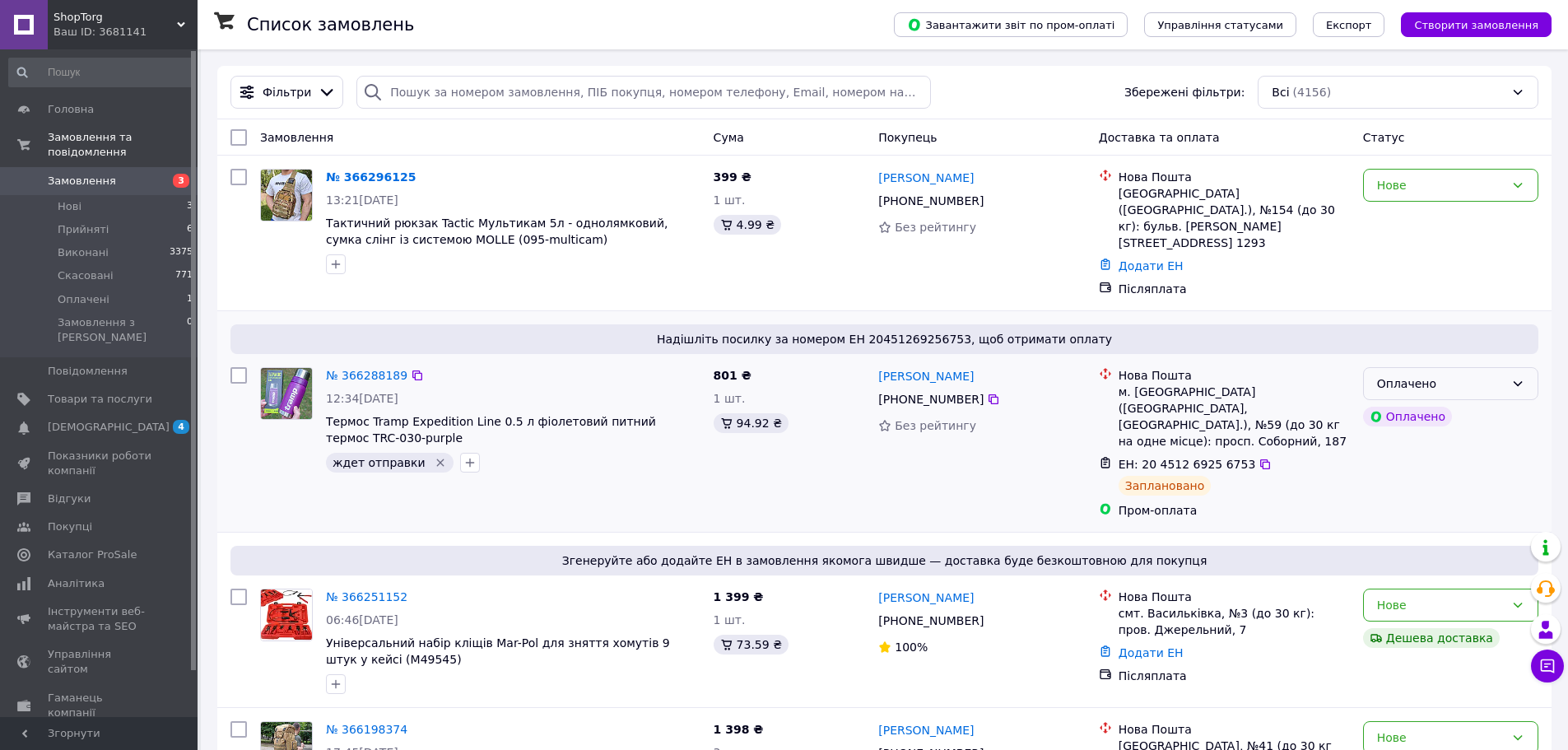
click at [1431, 375] on div "Оплачено" at bounding box center [1440, 383] width 128 height 19
click at [1412, 392] on li "Прийнято" at bounding box center [1450, 397] width 174 height 30
click at [108, 392] on span "Товари та послуги" at bounding box center [100, 399] width 105 height 15
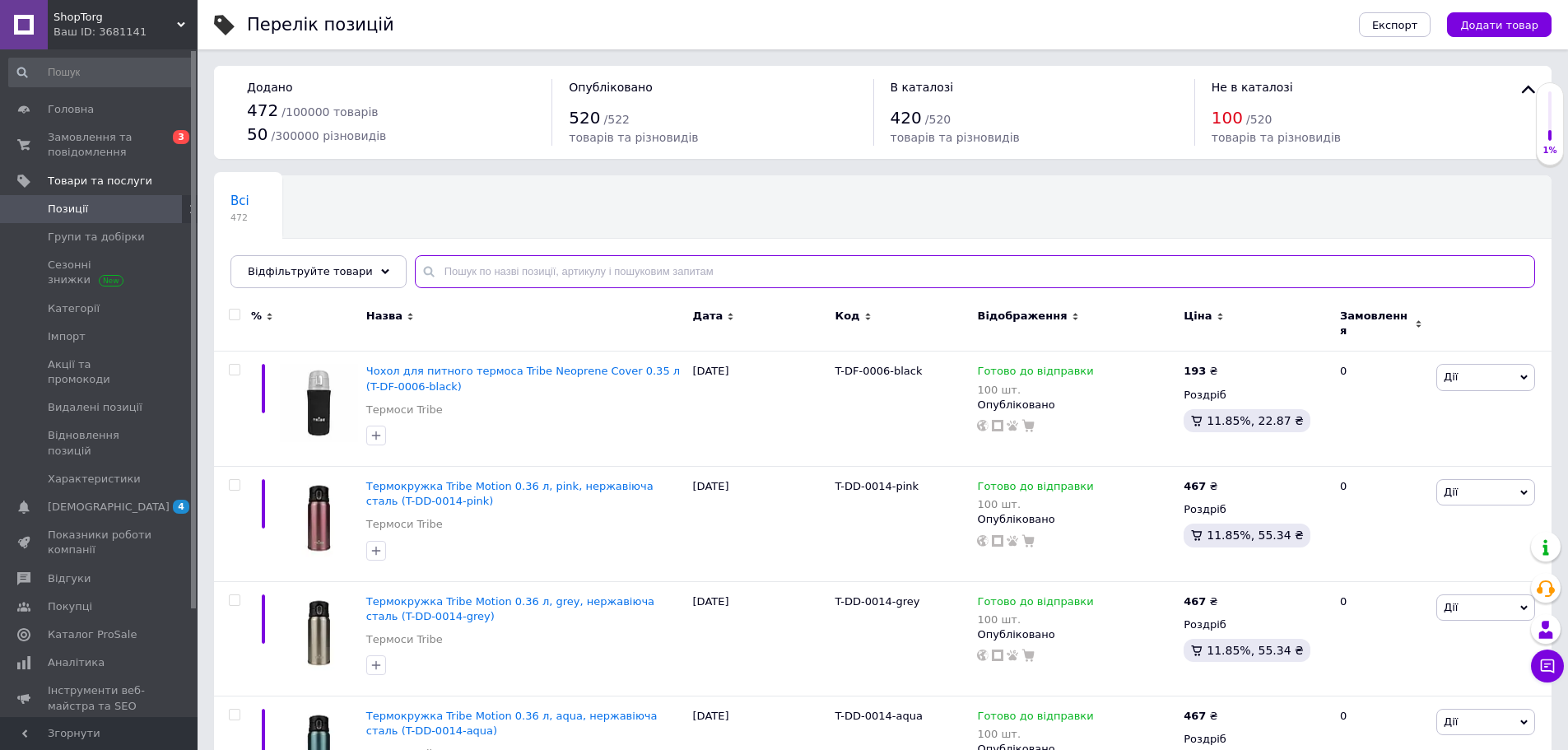
click at [479, 271] on input "text" at bounding box center [975, 271] width 1120 height 33
paste input "TRC-028-black"
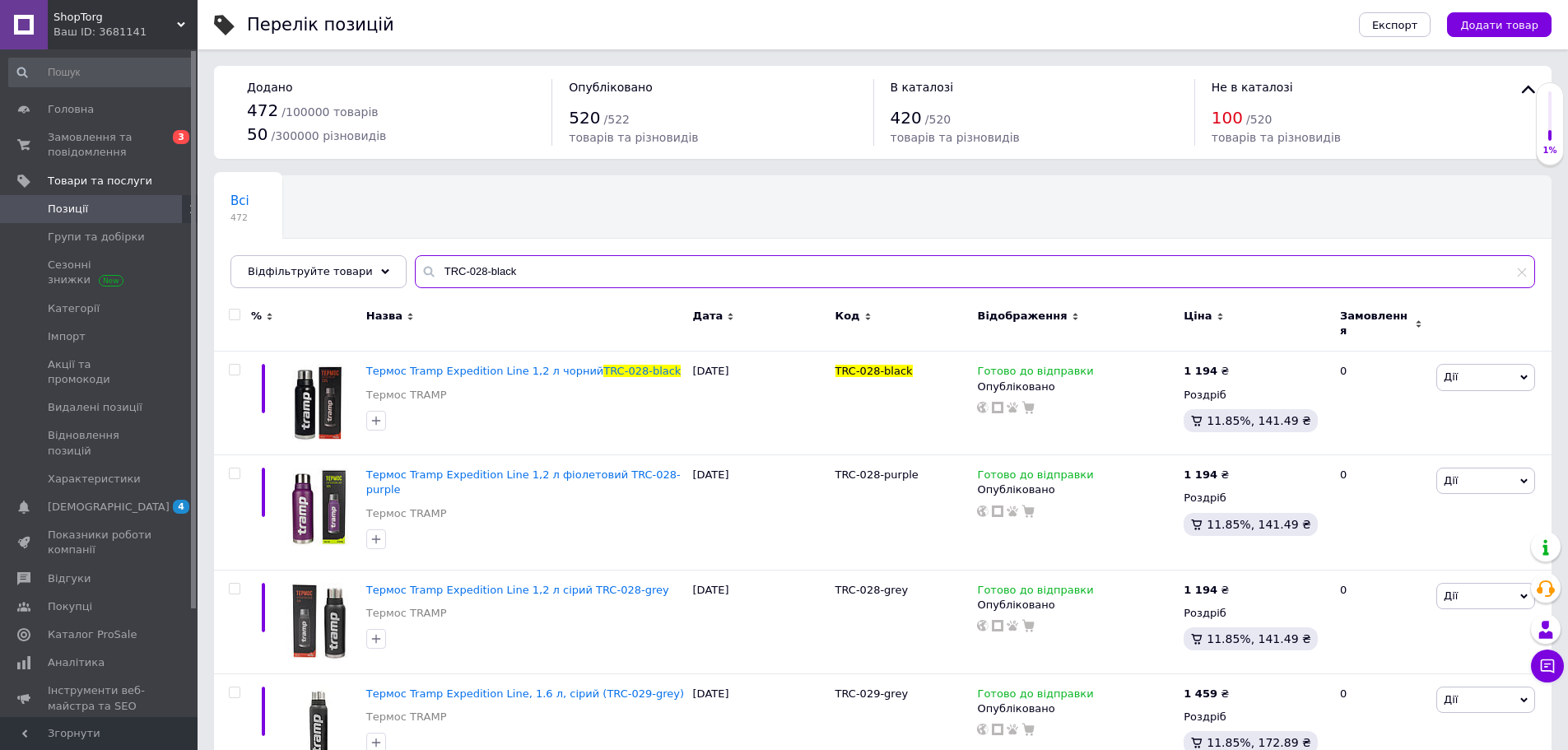
type input "TRC-028-black"
